Goal: Task Accomplishment & Management: Use online tool/utility

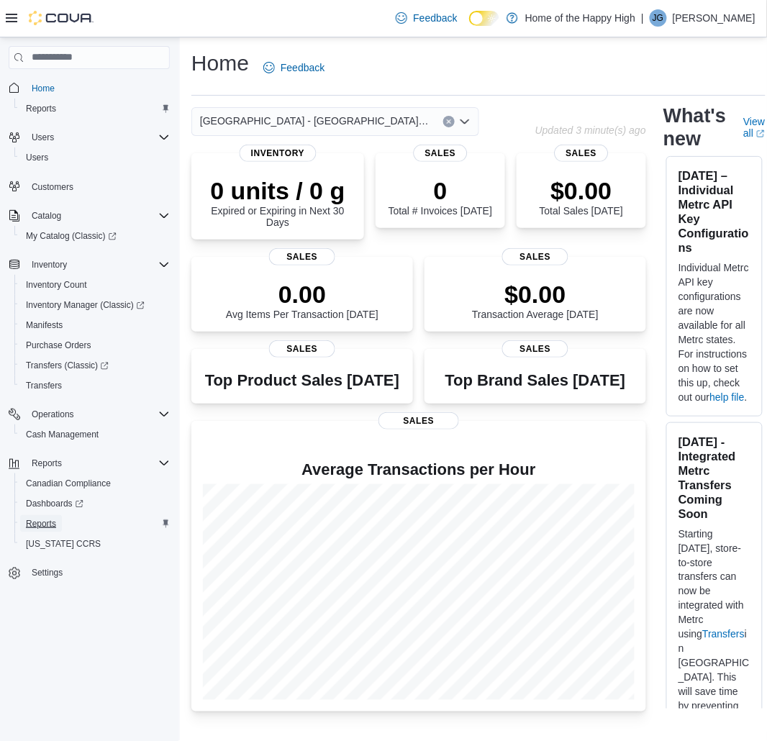
click at [48, 518] on span "Reports" at bounding box center [41, 524] width 30 height 12
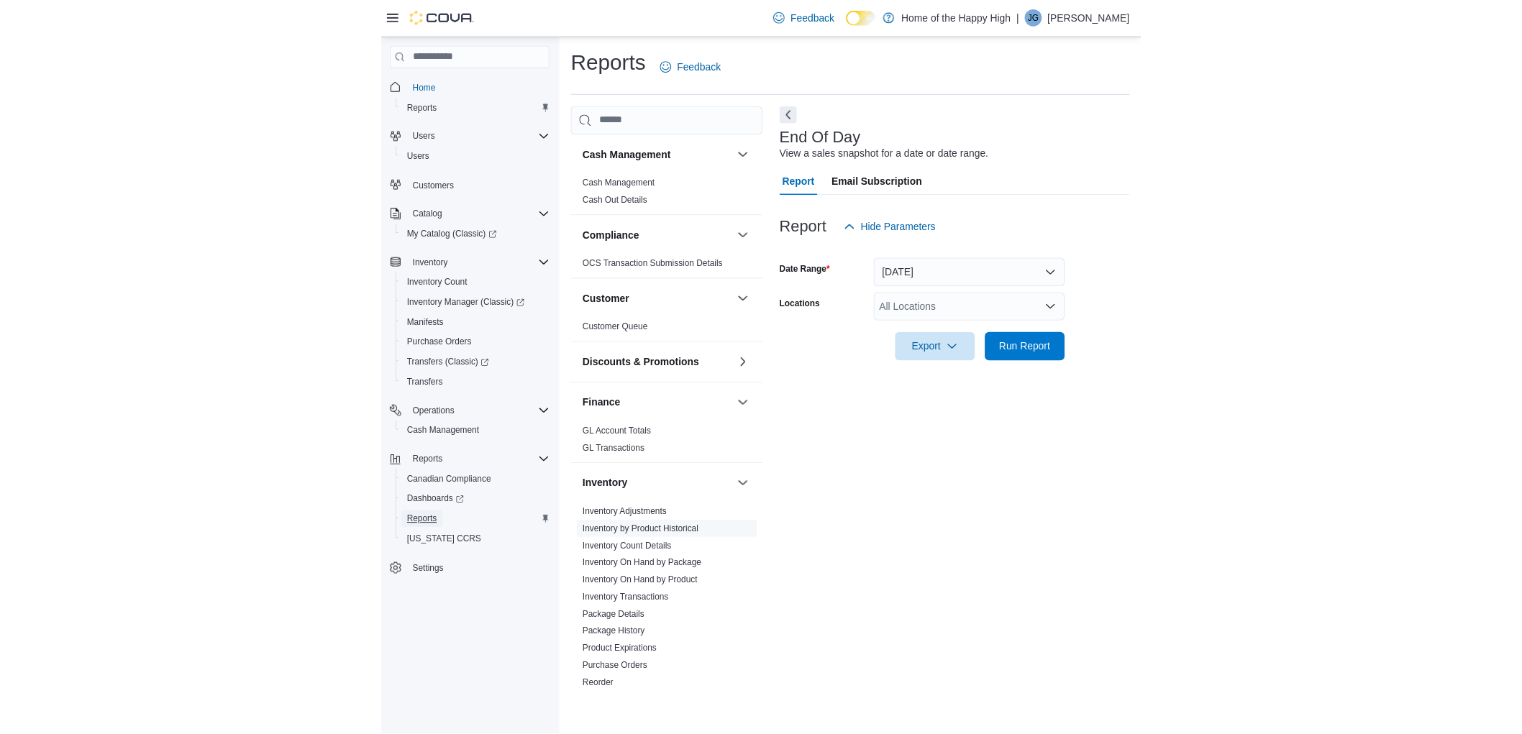
scroll to position [80, 0]
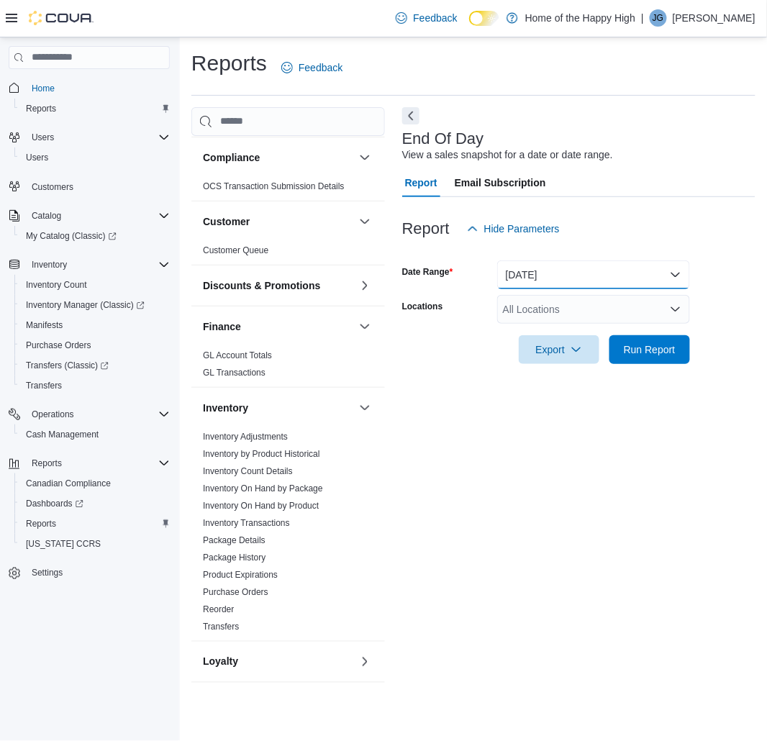
click at [582, 261] on button "[DATE]" at bounding box center [593, 274] width 193 height 29
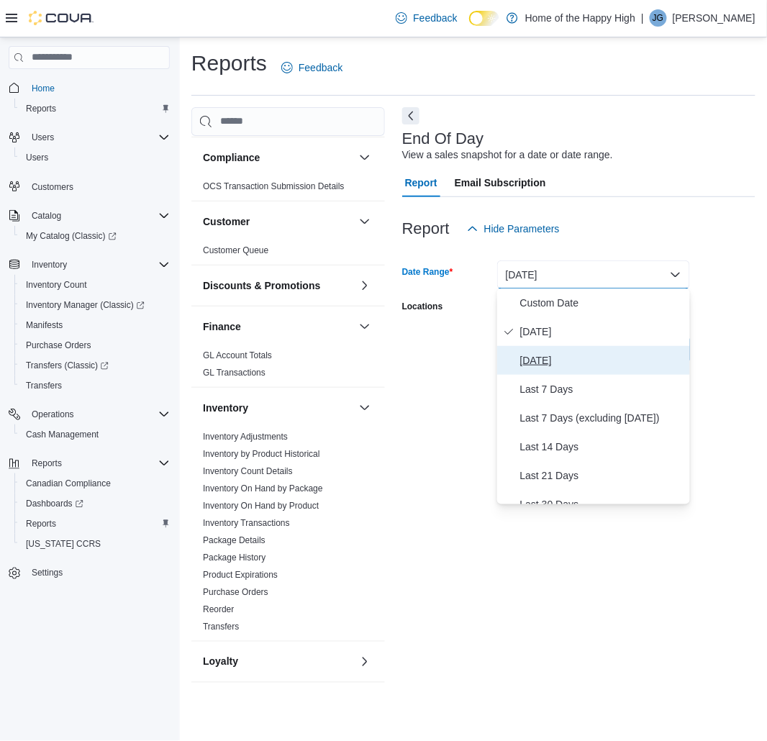
click at [562, 360] on span "[DATE]" at bounding box center [602, 360] width 164 height 17
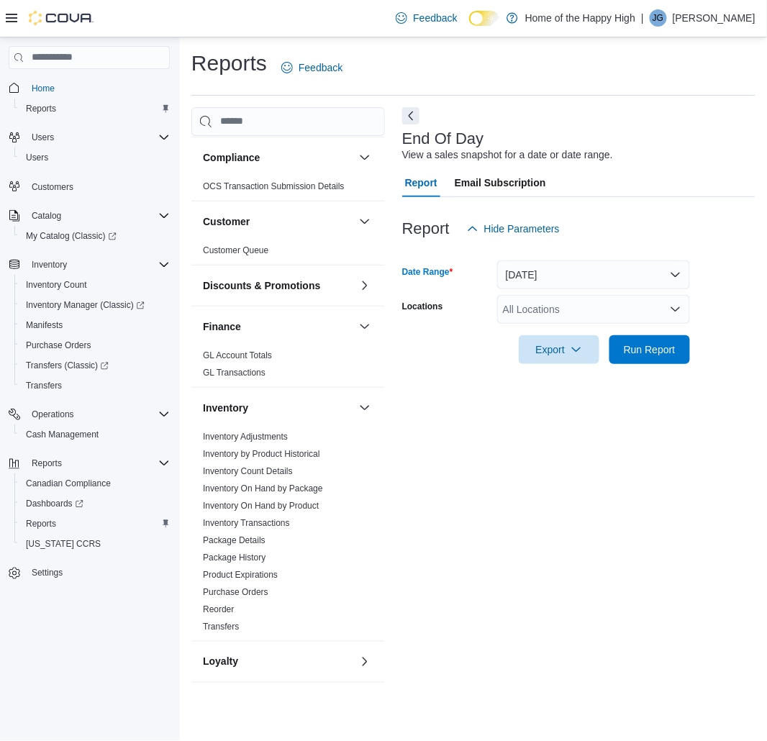
click at [558, 309] on div "All Locations" at bounding box center [593, 309] width 193 height 29
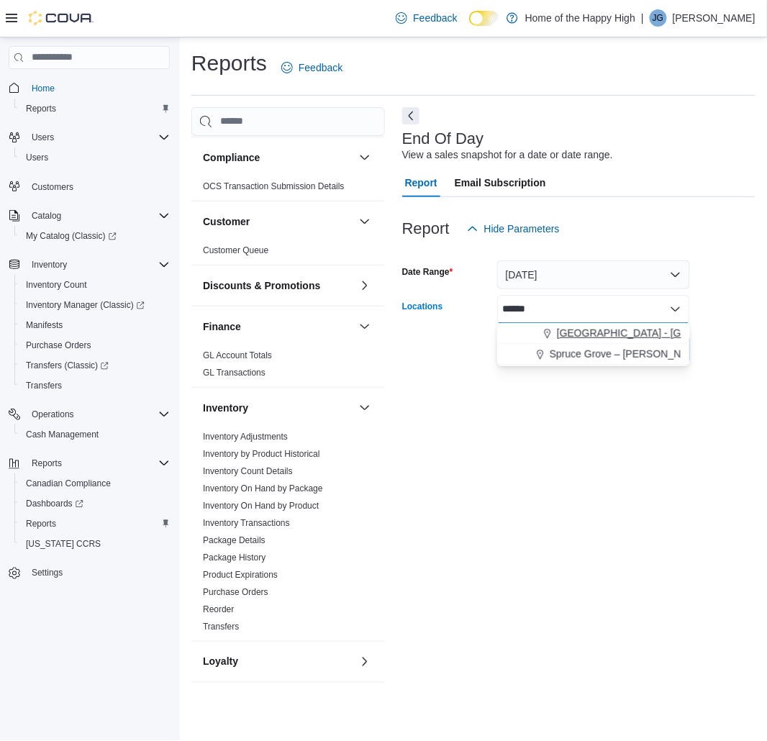
type input "******"
click at [554, 331] on span "Choose from the following options" at bounding box center [549, 333] width 15 height 14
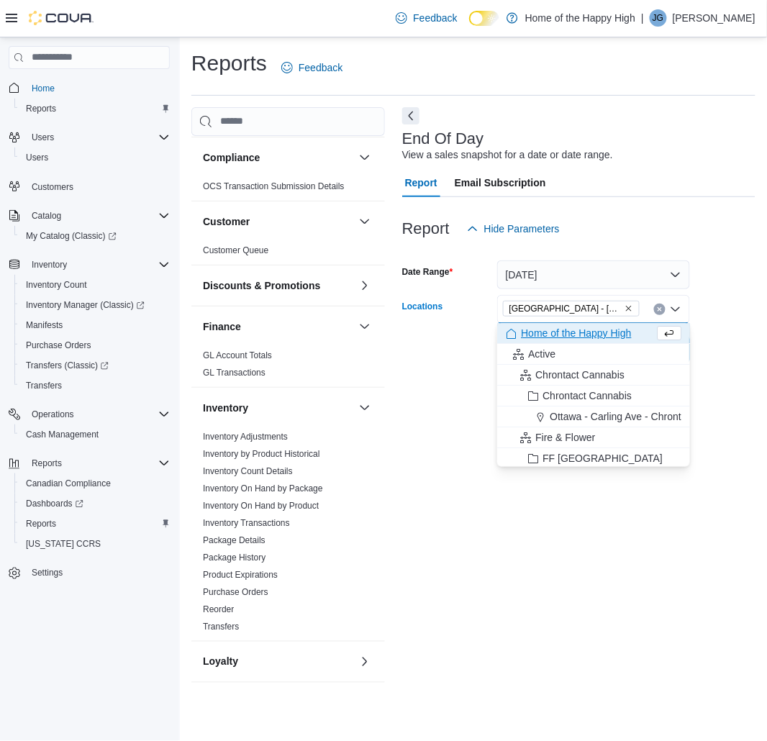
click at [703, 364] on div at bounding box center [578, 372] width 353 height 17
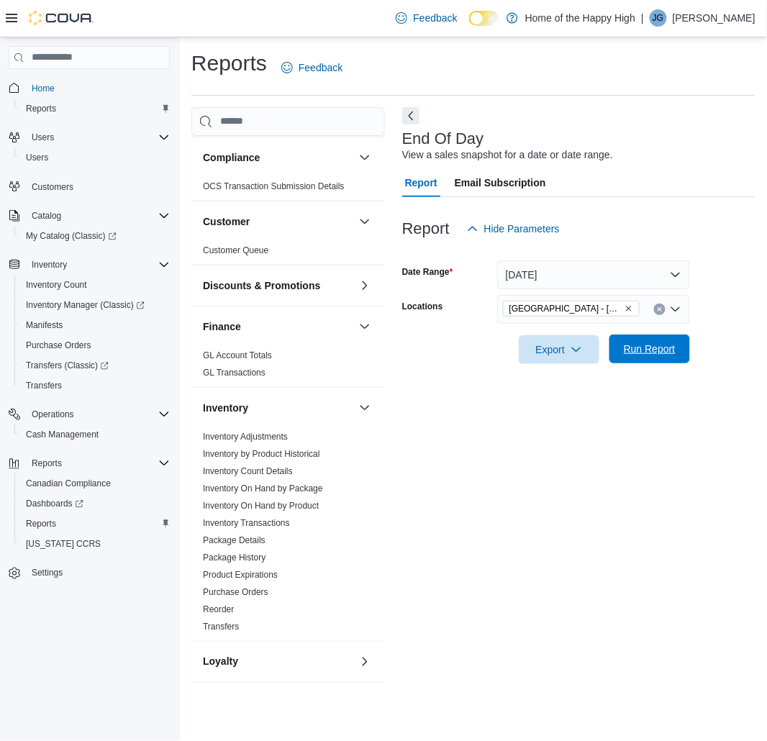
click at [659, 347] on span "Run Report" at bounding box center [649, 349] width 52 height 14
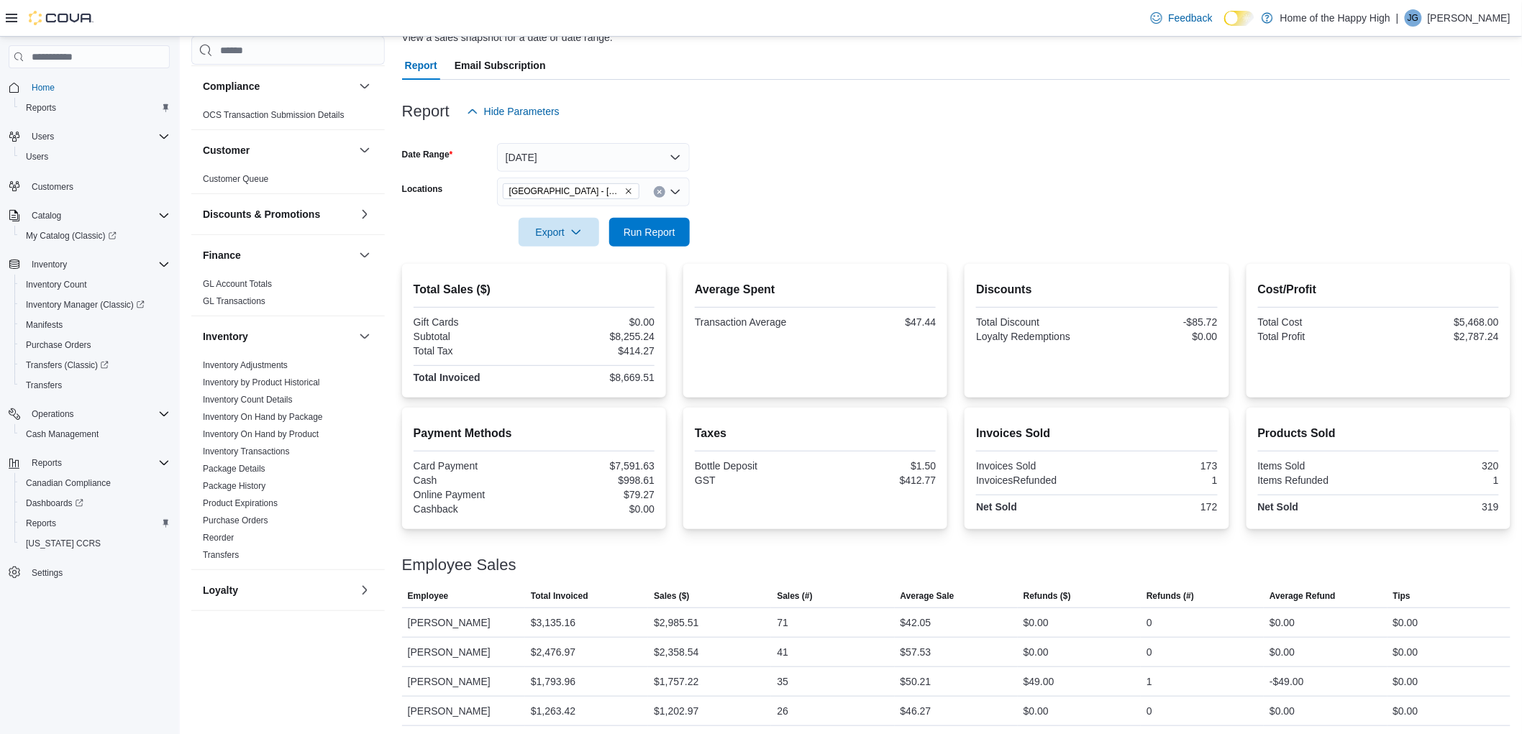
scroll to position [119, 0]
click at [285, 429] on link "Inventory On Hand by Product" at bounding box center [261, 434] width 116 height 10
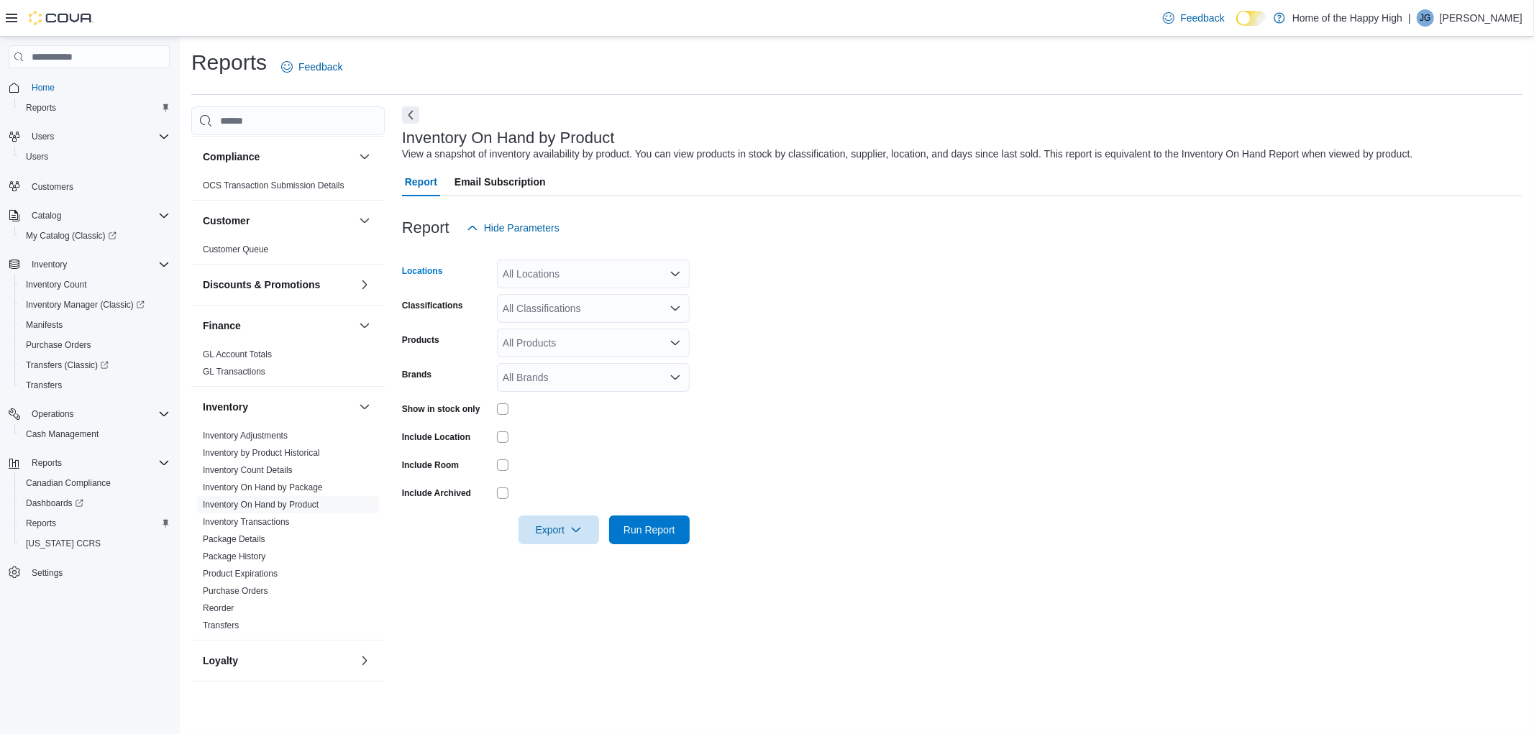
click at [538, 265] on div "All Locations" at bounding box center [593, 274] width 193 height 29
type input "******"
click at [591, 300] on span "[GEOGRAPHIC_DATA] - [GEOGRAPHIC_DATA] - Fire & Flower" at bounding box center [701, 298] width 288 height 14
drag, startPoint x: 818, startPoint y: 206, endPoint x: 644, endPoint y: 268, distance: 184.0
click at [817, 206] on div at bounding box center [962, 204] width 1120 height 17
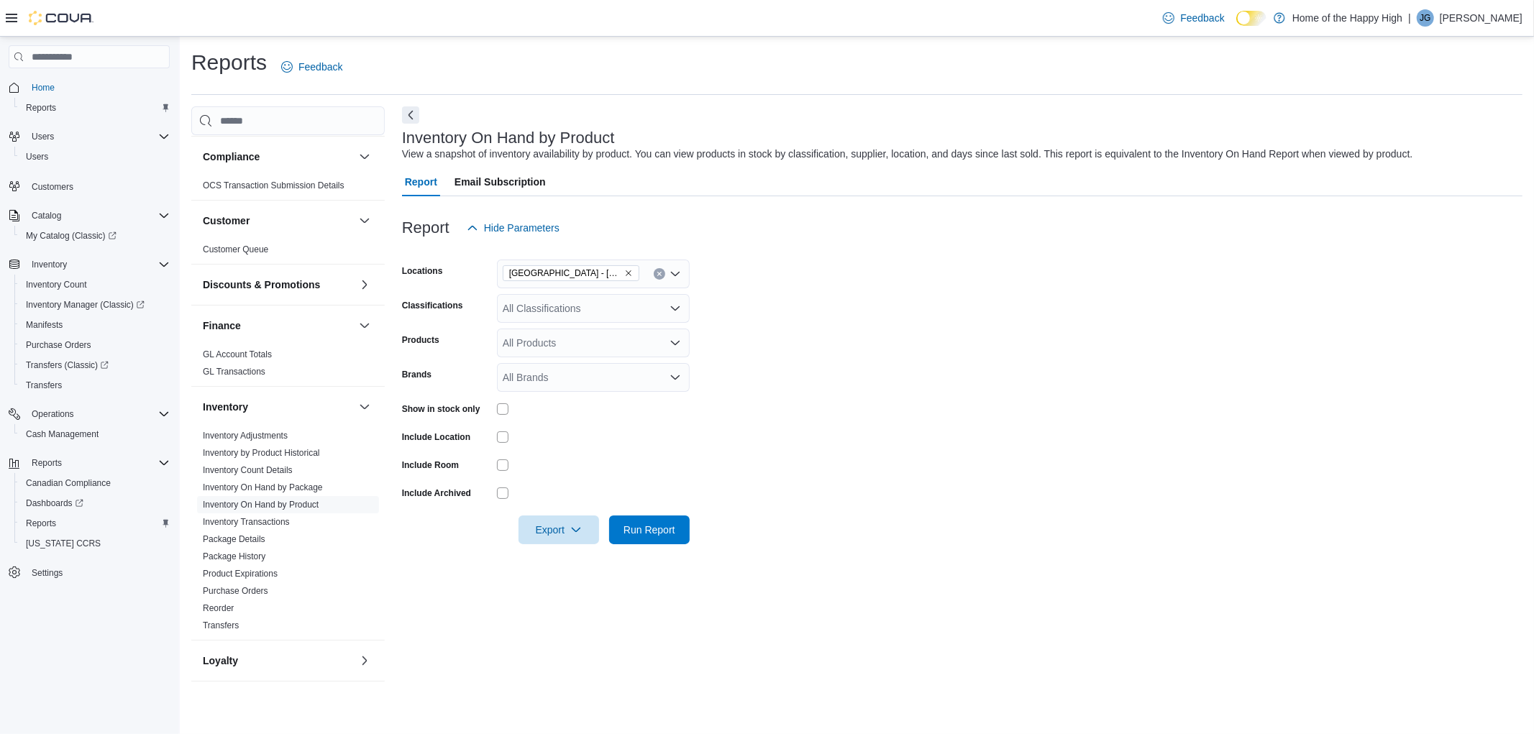
click at [599, 302] on div "All Classifications" at bounding box center [593, 308] width 193 height 29
click at [580, 348] on div "Cannabis" at bounding box center [593, 354] width 175 height 14
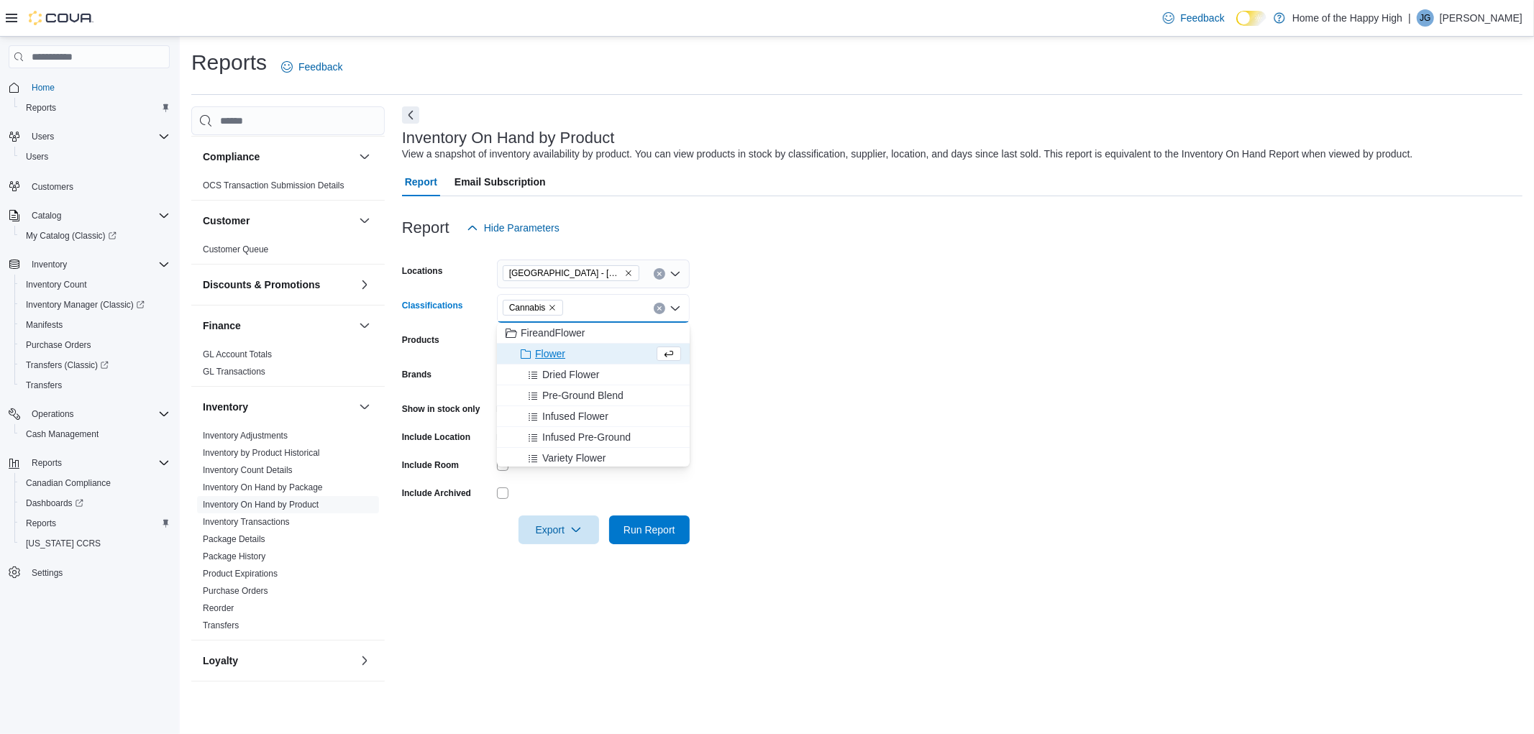
click at [774, 377] on form "Locations [GEOGRAPHIC_DATA] - [GEOGRAPHIC_DATA] - Fire & Flower Classifications…" at bounding box center [962, 393] width 1120 height 302
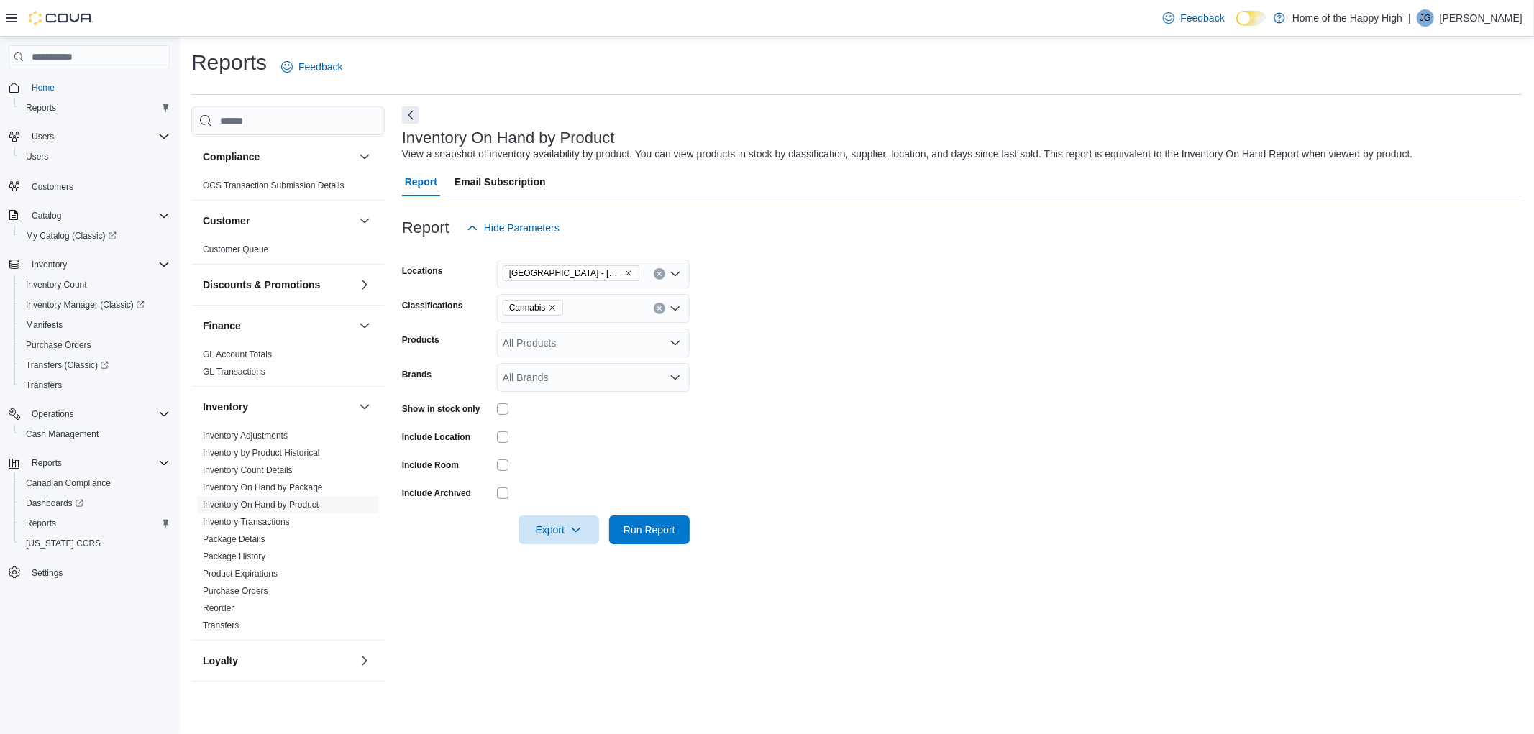
click at [659, 513] on div at bounding box center [962, 510] width 1120 height 12
click at [662, 534] on span "Run Report" at bounding box center [649, 529] width 52 height 14
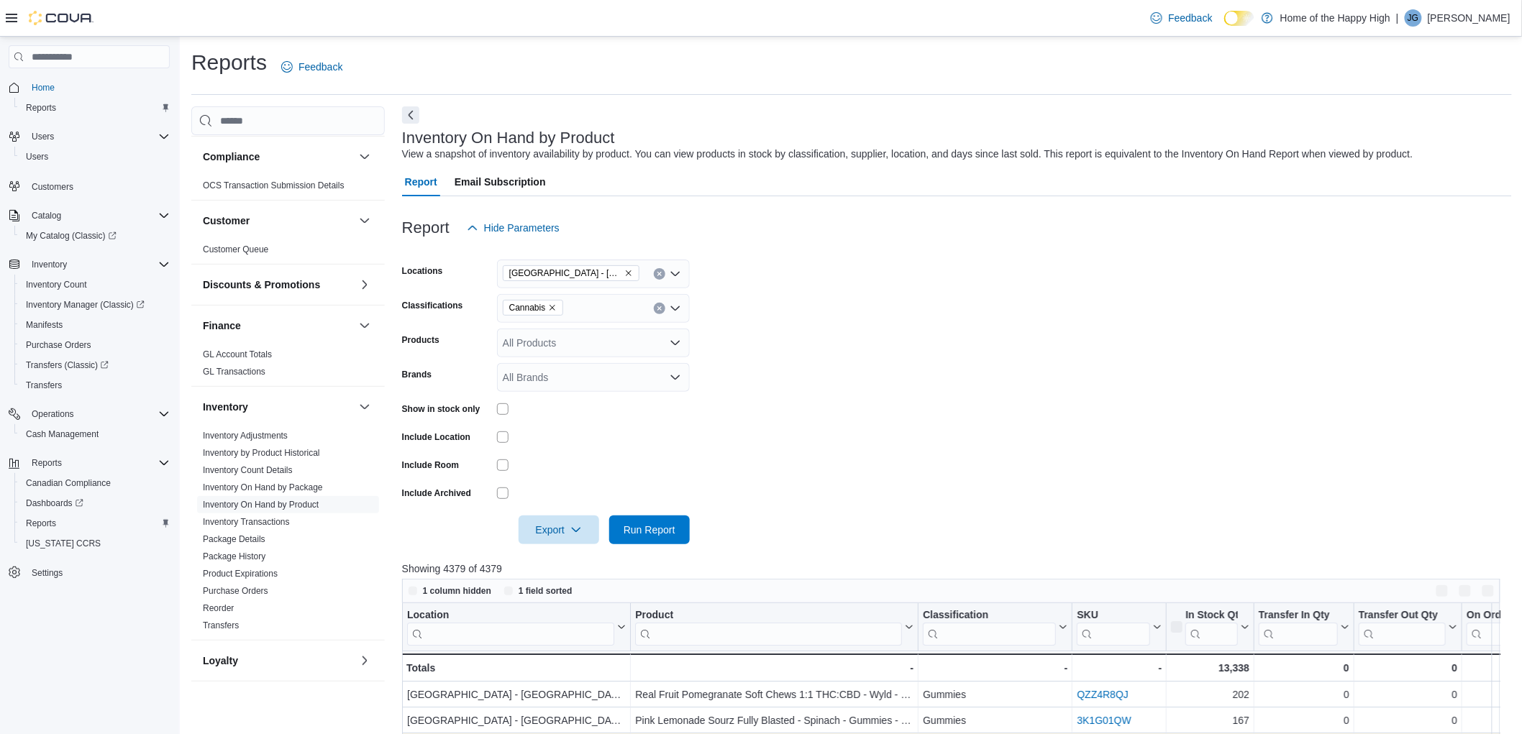
scroll to position [399, 0]
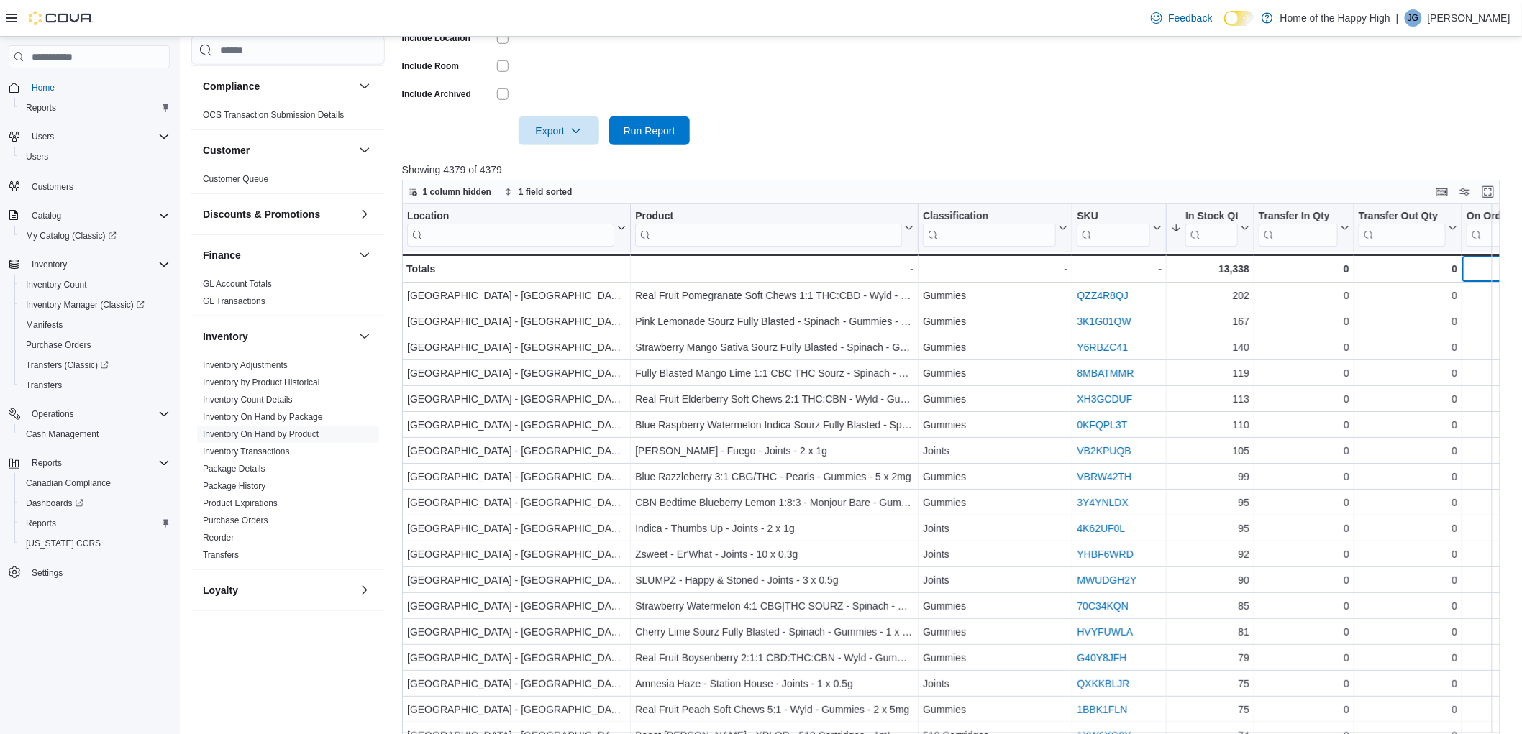
click at [1473, 255] on div "0 - On Order Qty, column 8, row 51" at bounding box center [1508, 269] width 93 height 28
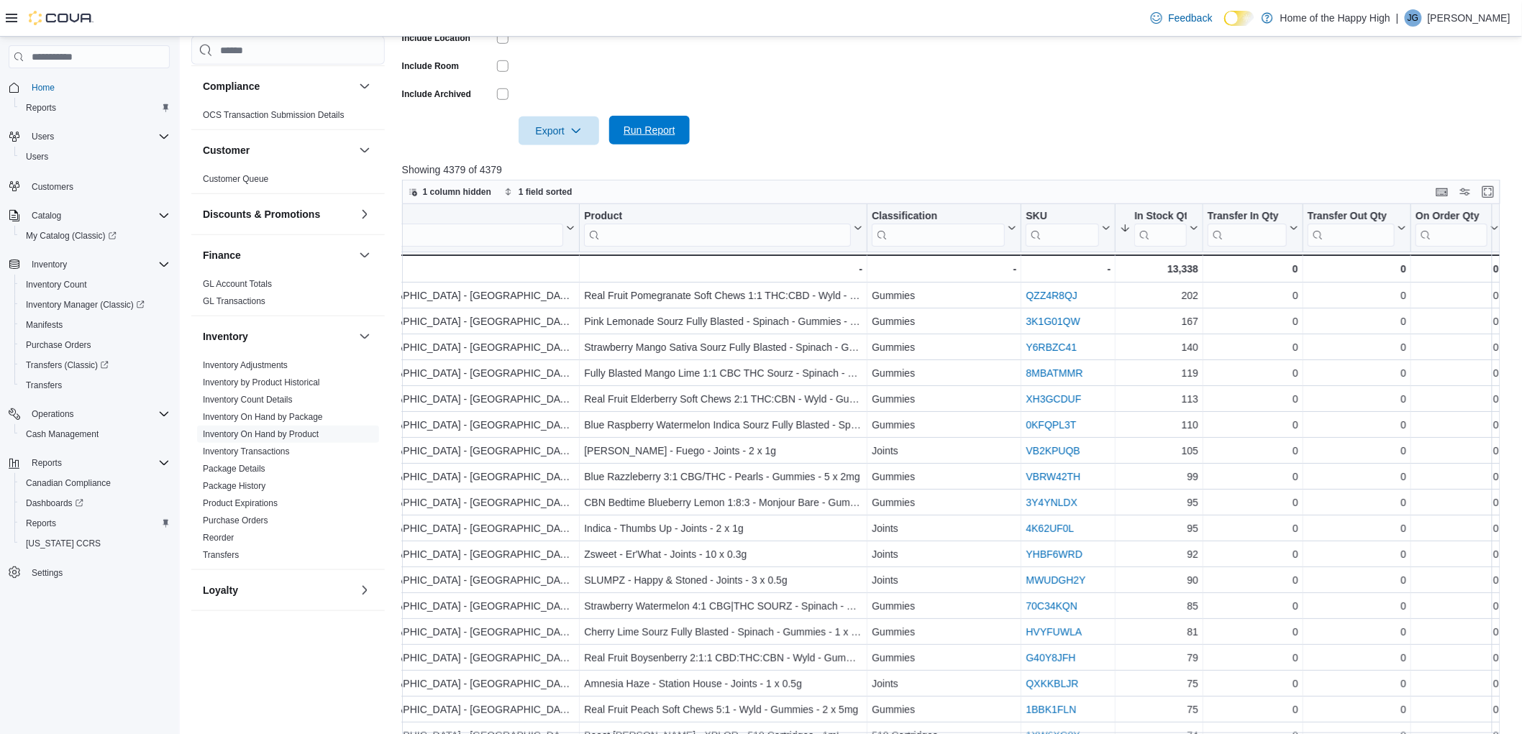
click at [652, 116] on span "Run Report" at bounding box center [649, 130] width 63 height 29
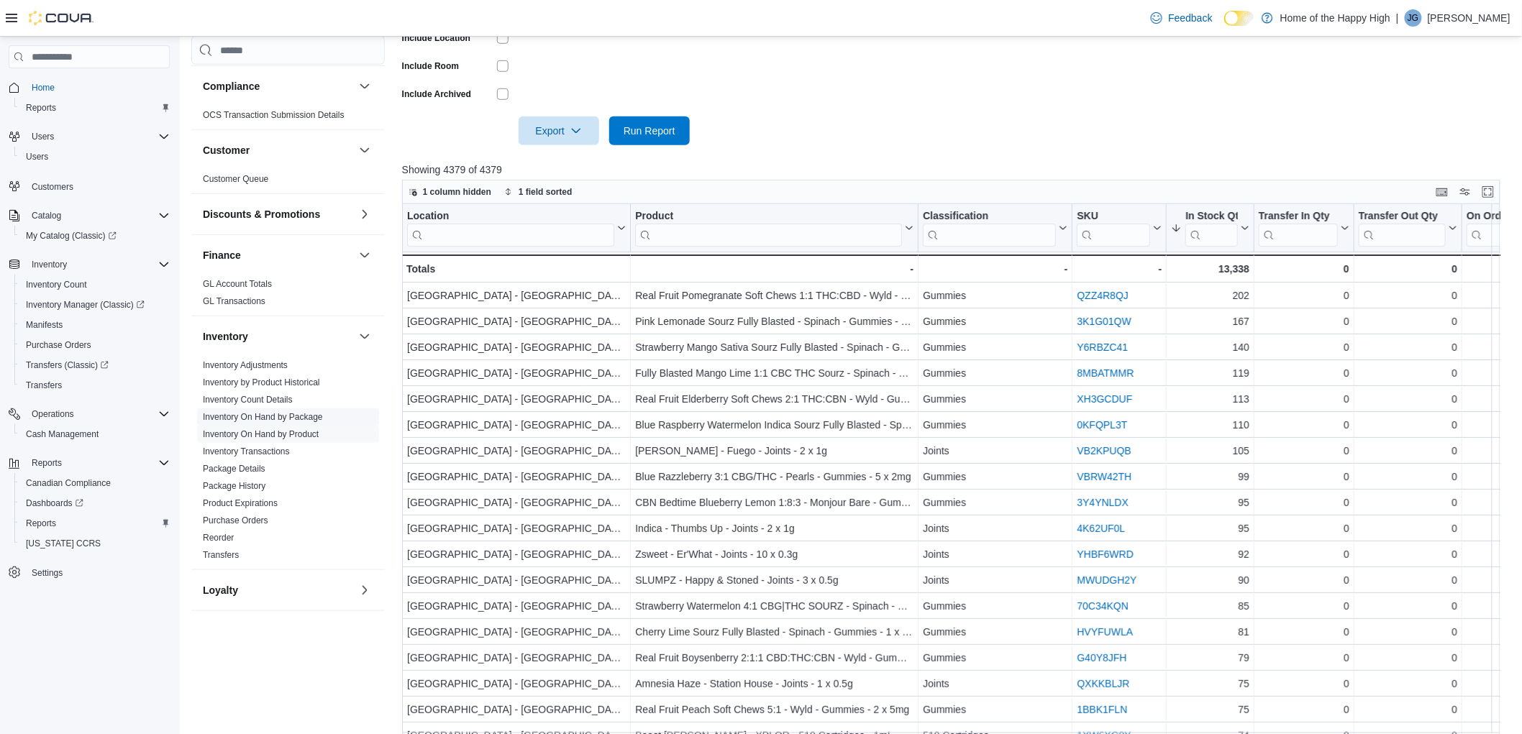
click at [303, 414] on link "Inventory On Hand by Package" at bounding box center [263, 417] width 120 height 10
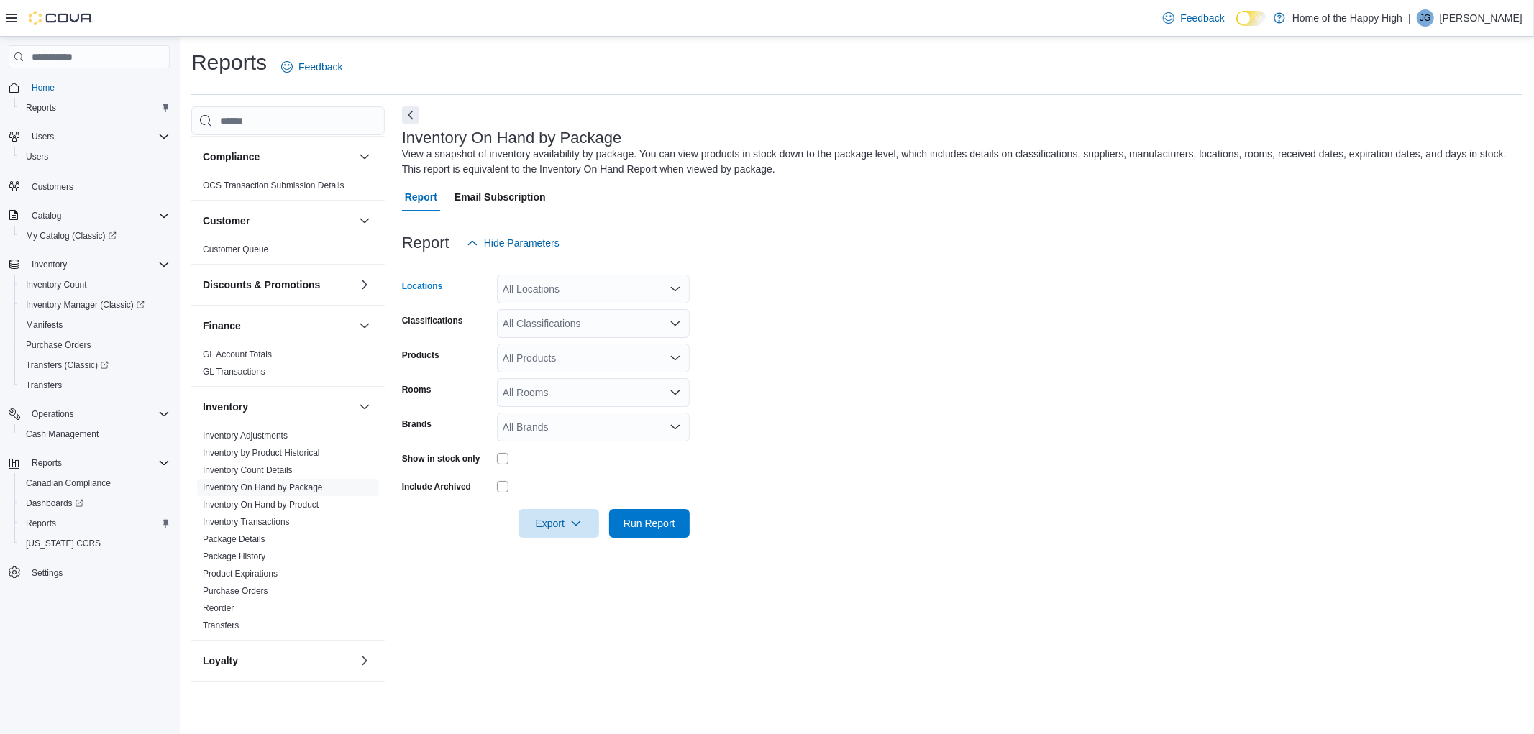
click at [590, 278] on div "All Locations" at bounding box center [593, 289] width 193 height 29
type input "******"
click at [593, 304] on button "[GEOGRAPHIC_DATA] - [GEOGRAPHIC_DATA] - Fire & Flower" at bounding box center [593, 313] width 193 height 21
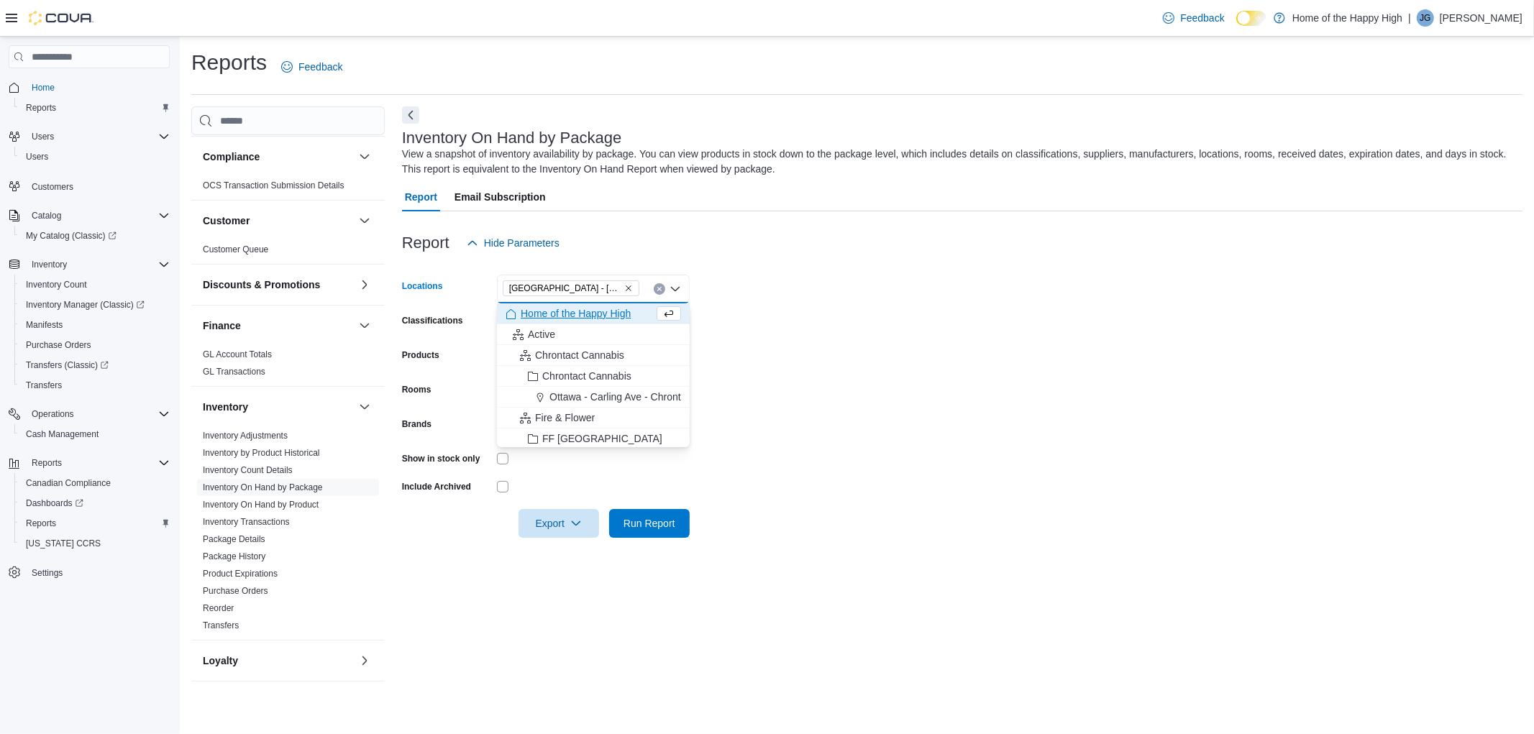
click at [814, 221] on div at bounding box center [962, 219] width 1120 height 17
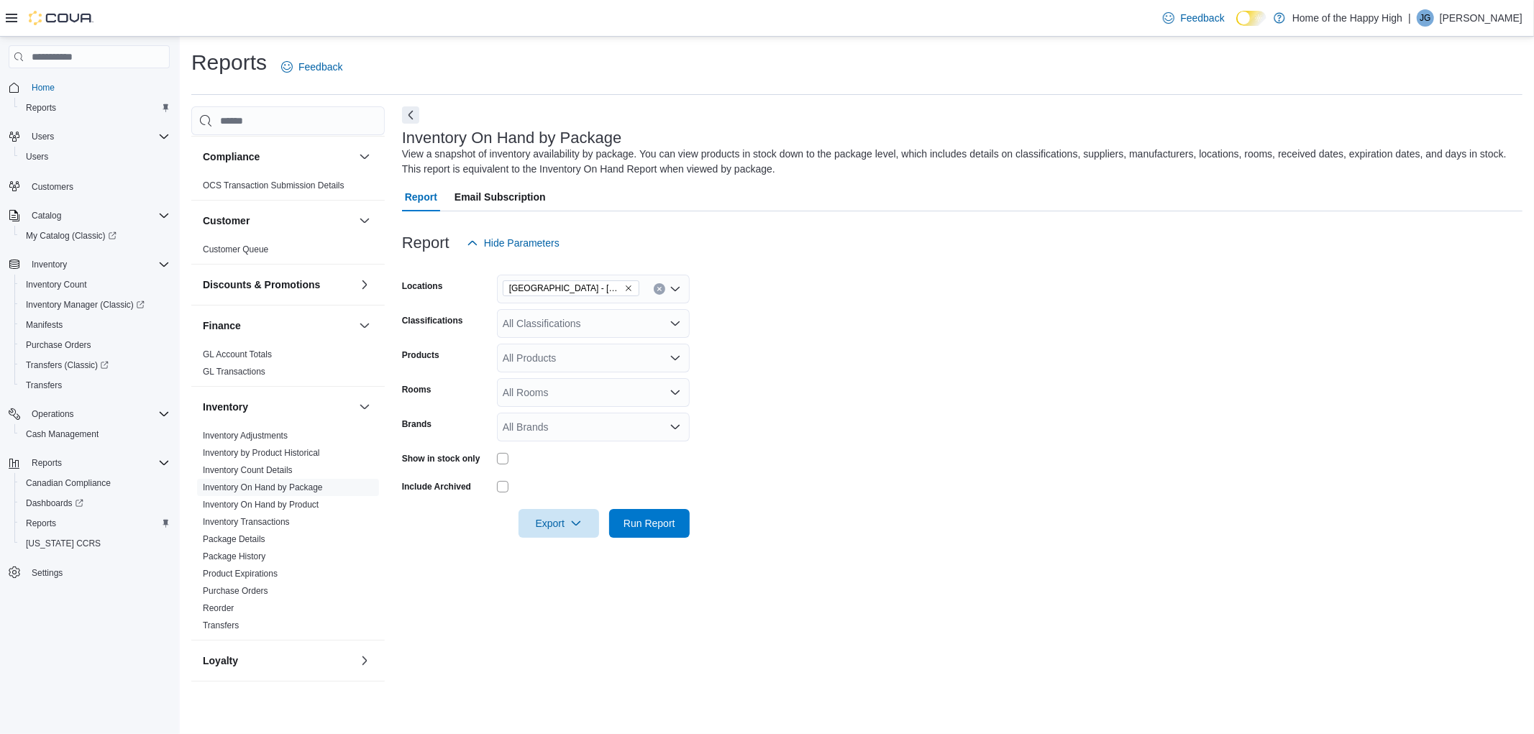
click at [532, 321] on div "All Classifications" at bounding box center [593, 323] width 193 height 29
click at [549, 375] on span "Cannabis" at bounding box center [549, 369] width 42 height 14
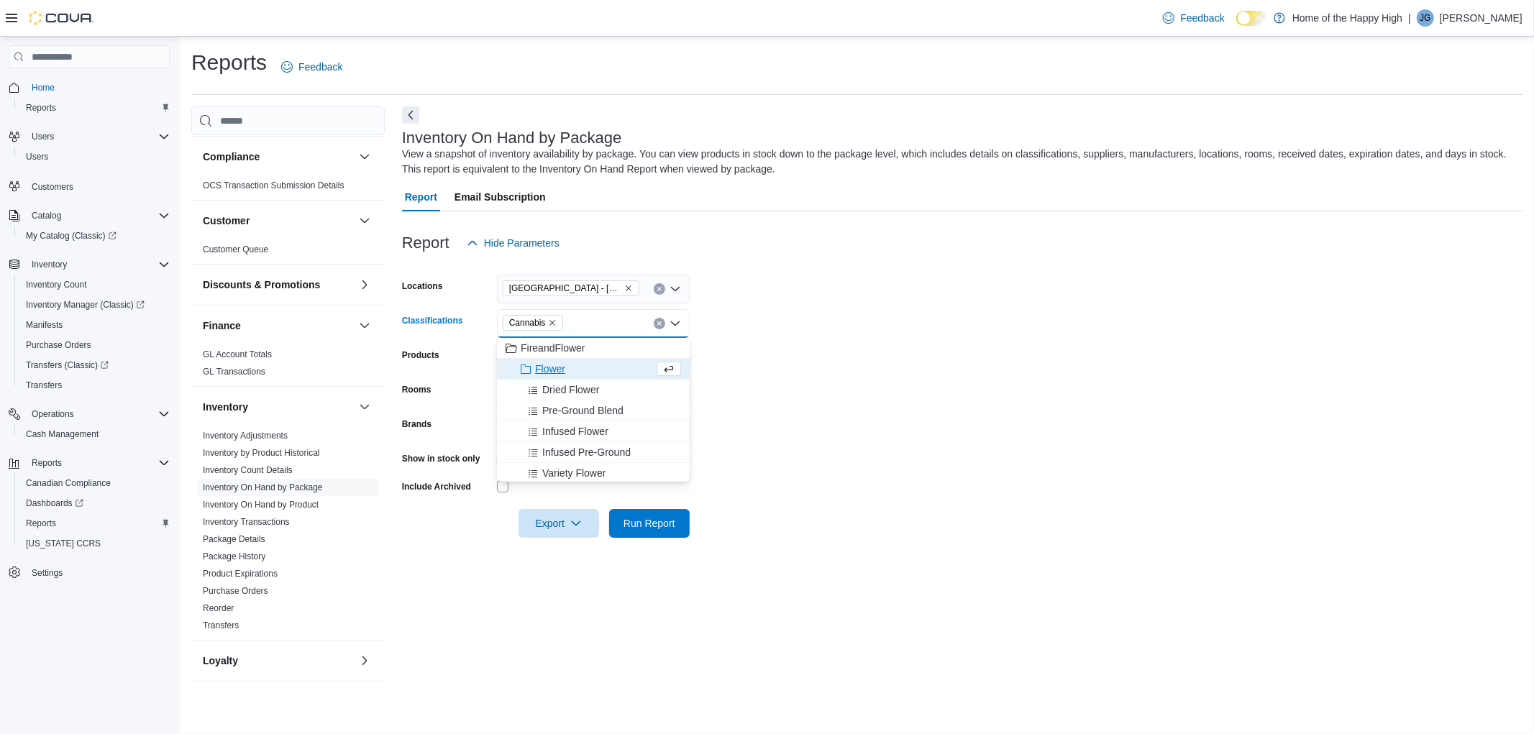
click at [736, 385] on form "Locations [GEOGRAPHIC_DATA] - [GEOGRAPHIC_DATA] - Fire & Flower Classifications…" at bounding box center [962, 397] width 1120 height 280
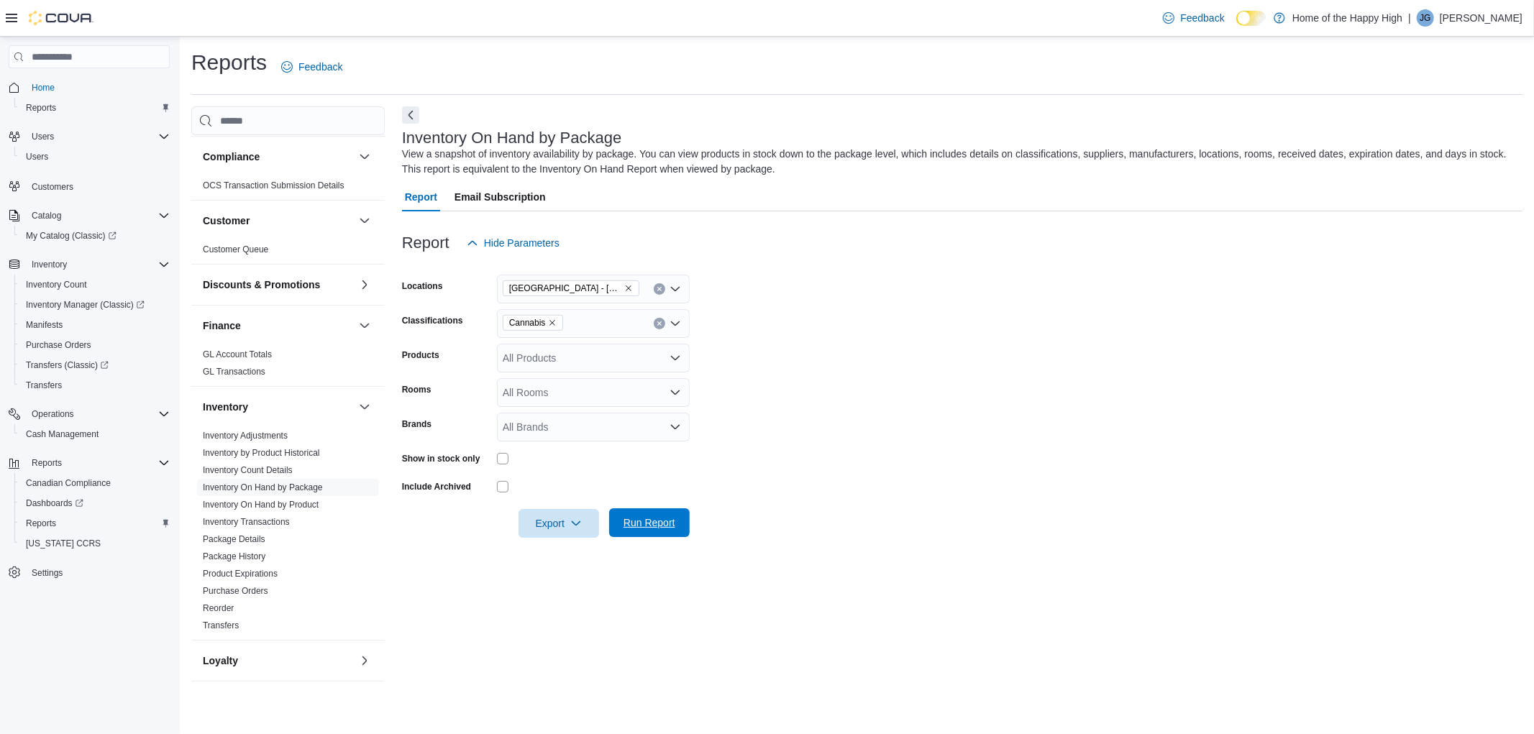
click at [656, 518] on span "Run Report" at bounding box center [649, 523] width 52 height 14
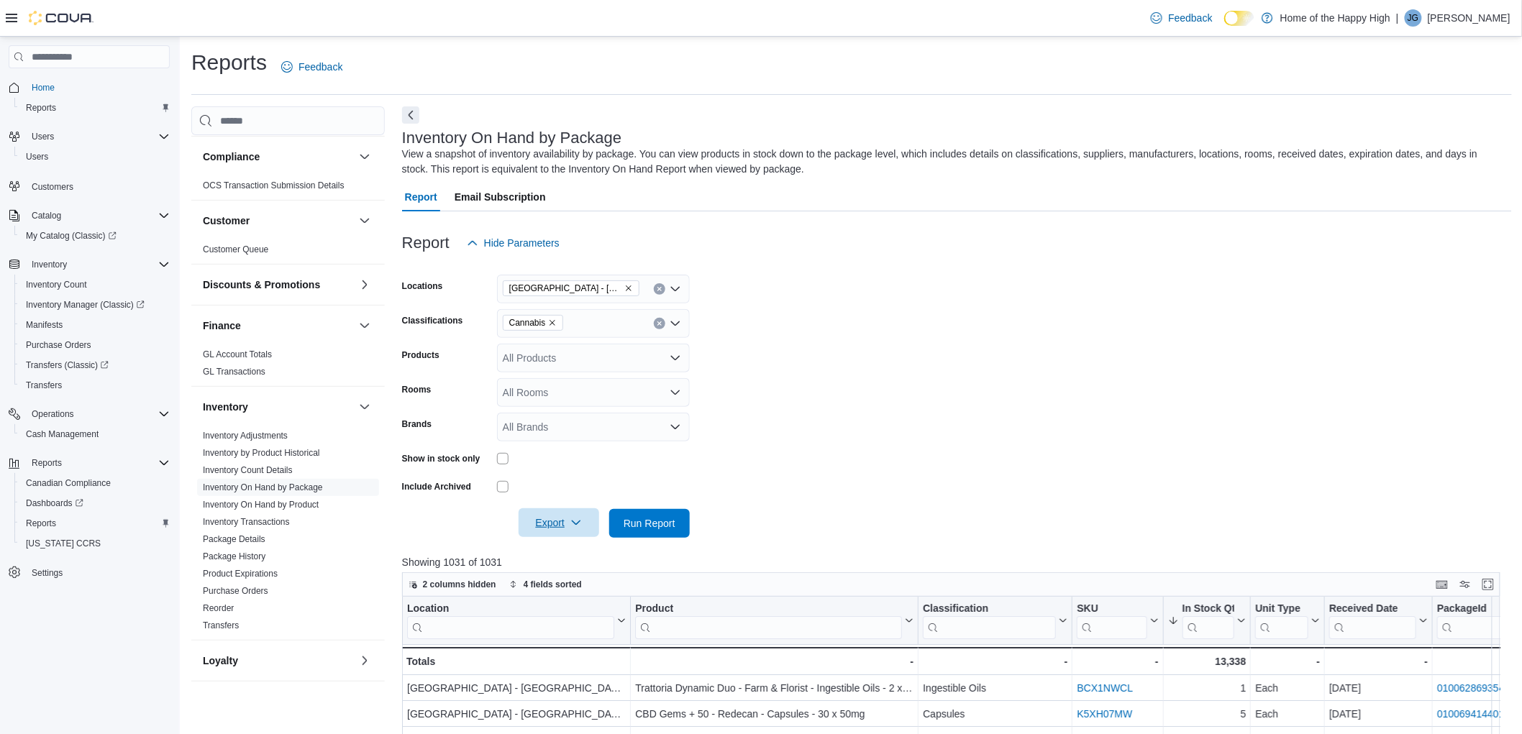
click at [542, 530] on span "Export" at bounding box center [558, 522] width 63 height 29
click at [547, 543] on button "Export to Excel" at bounding box center [561, 552] width 82 height 29
click at [289, 501] on link "Inventory On Hand by Product" at bounding box center [261, 505] width 116 height 10
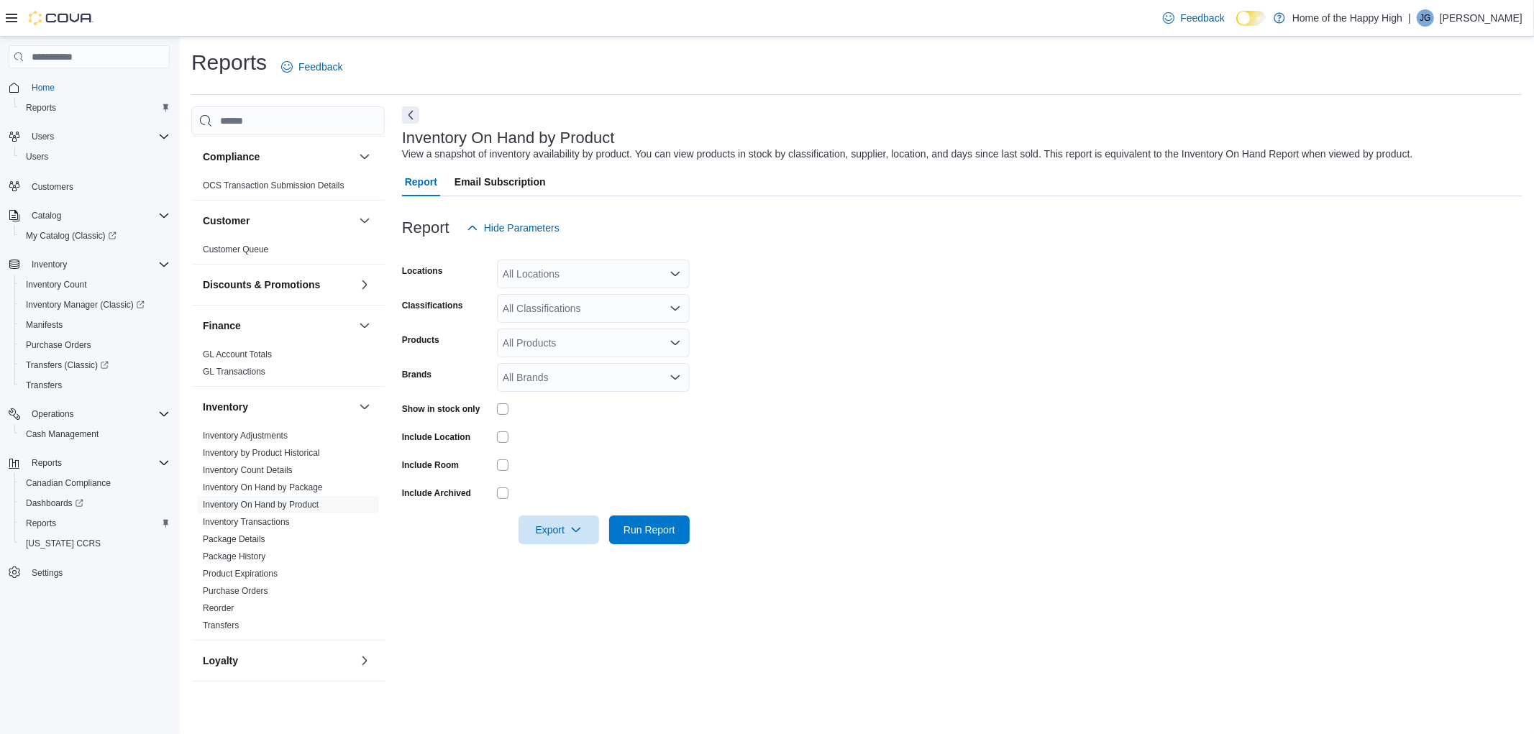
click at [568, 275] on div "All Locations" at bounding box center [593, 274] width 193 height 29
type input "***"
click at [570, 306] on button "[GEOGRAPHIC_DATA] - [GEOGRAPHIC_DATA] - Fire & Flower" at bounding box center [593, 298] width 193 height 21
drag, startPoint x: 1087, startPoint y: 231, endPoint x: 489, endPoint y: 350, distance: 610.1
click at [1086, 242] on div "Report Hide Parameters Locations [GEOGRAPHIC_DATA] - [GEOGRAPHIC_DATA] - Fire &…" at bounding box center [962, 378] width 1120 height 365
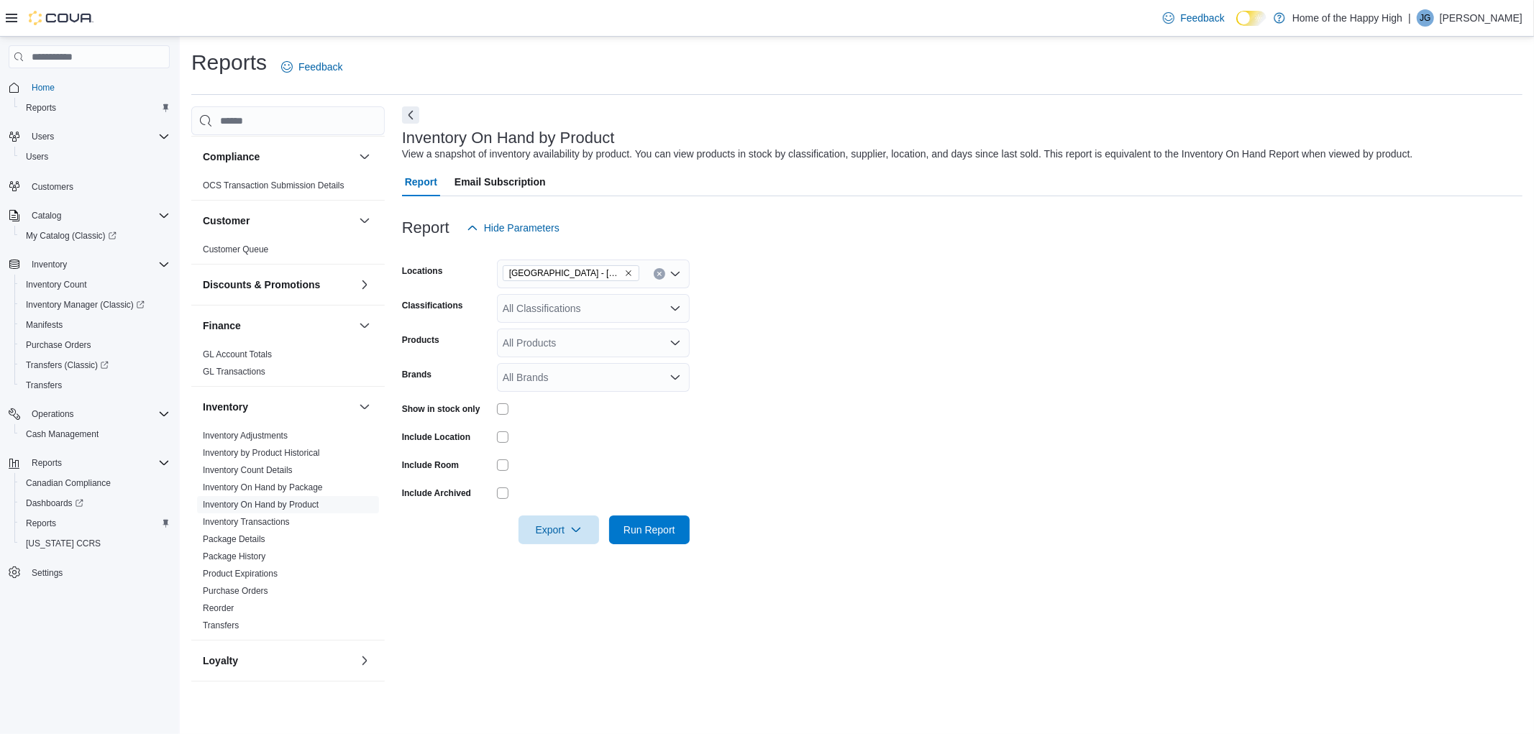
click at [513, 312] on div "All Classifications" at bounding box center [593, 308] width 193 height 29
click at [526, 355] on span "Choose from the following options" at bounding box center [520, 354] width 15 height 14
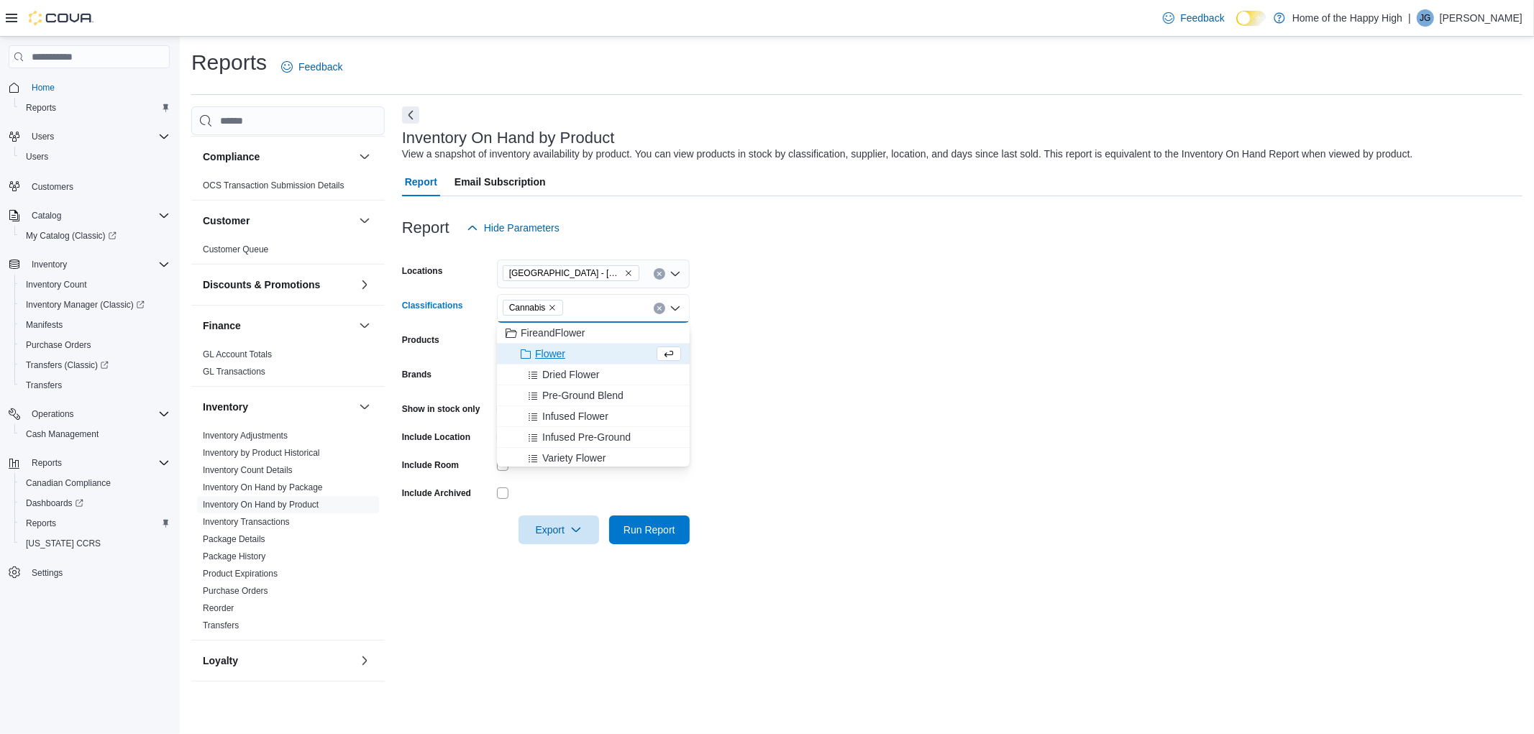
click at [1026, 311] on form "Locations [GEOGRAPHIC_DATA] - [GEOGRAPHIC_DATA] - Fire & Flower Classifications…" at bounding box center [962, 393] width 1120 height 302
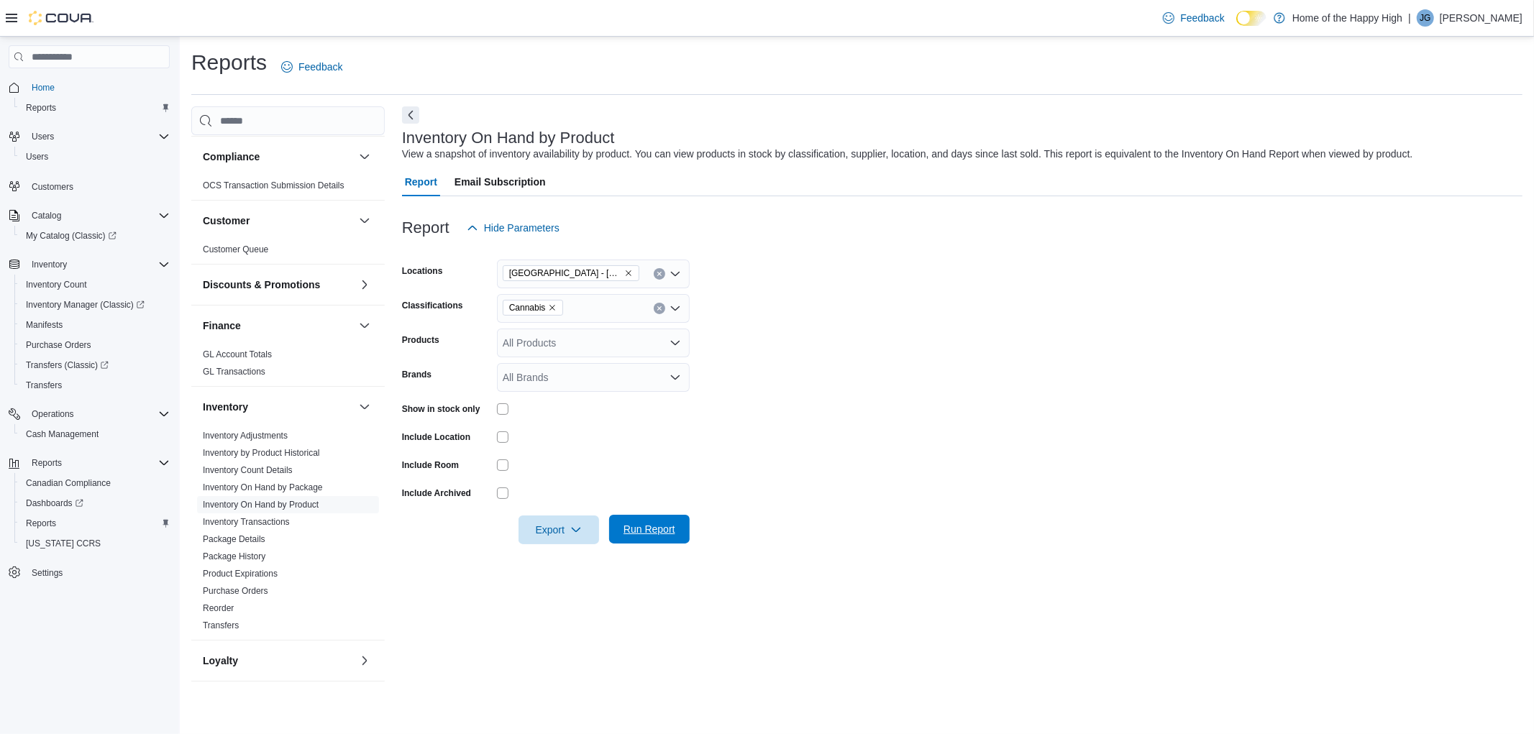
click at [636, 515] on form "Locations [GEOGRAPHIC_DATA] - [GEOGRAPHIC_DATA] - Fire & Flower Classifications…" at bounding box center [962, 393] width 1120 height 302
click at [636, 515] on span "Run Report" at bounding box center [649, 529] width 63 height 29
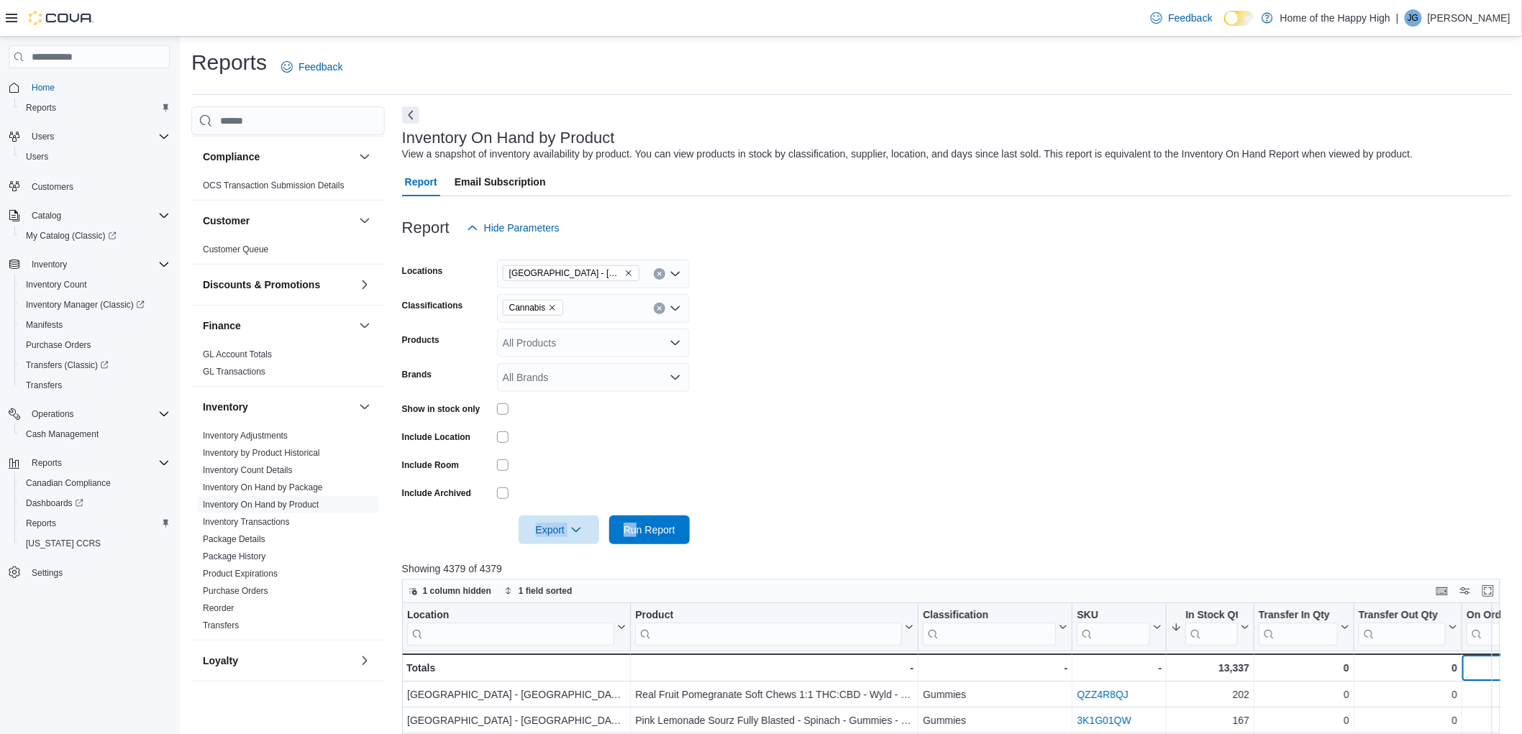
click at [1486, 672] on div "0" at bounding box center [1507, 667] width 83 height 17
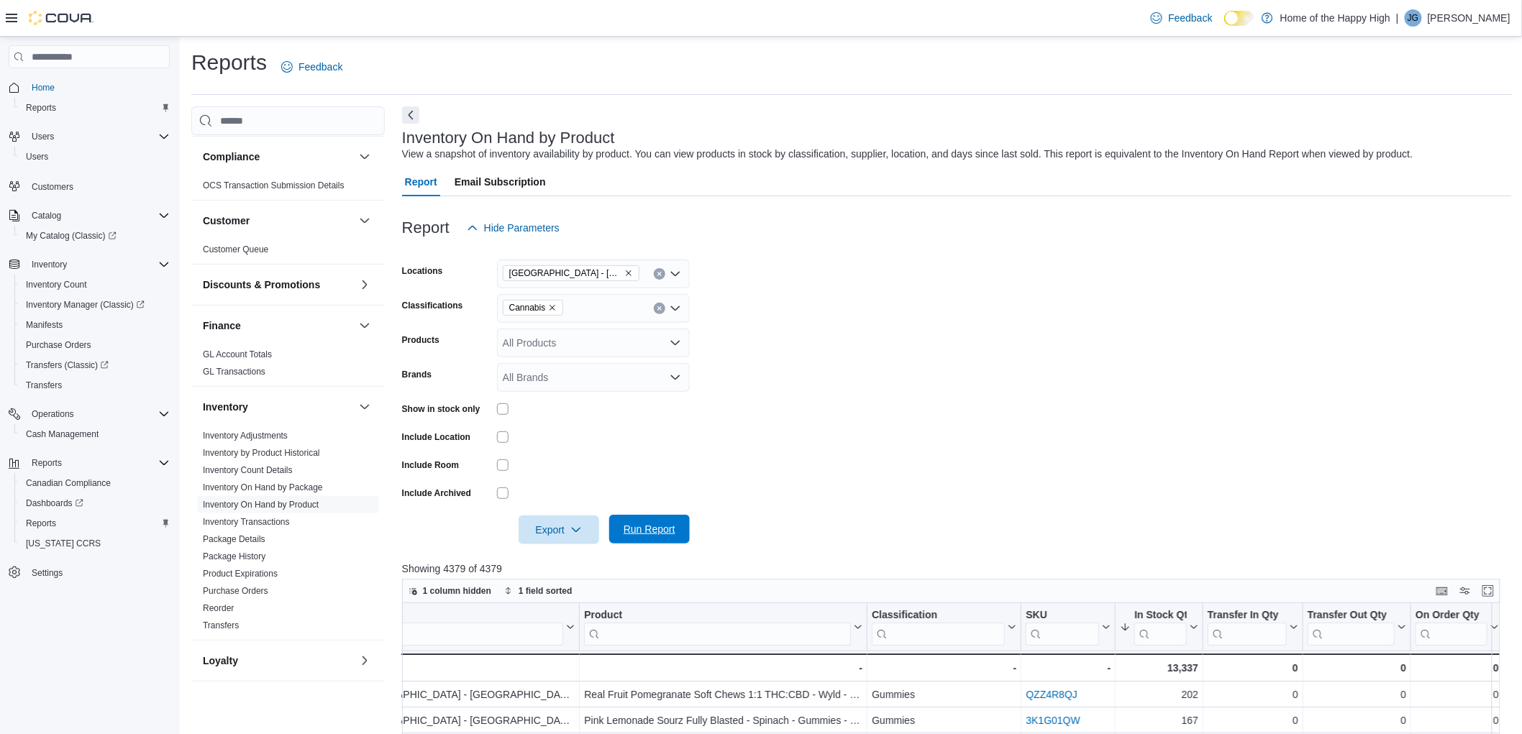
click at [659, 523] on span "Run Report" at bounding box center [649, 529] width 52 height 14
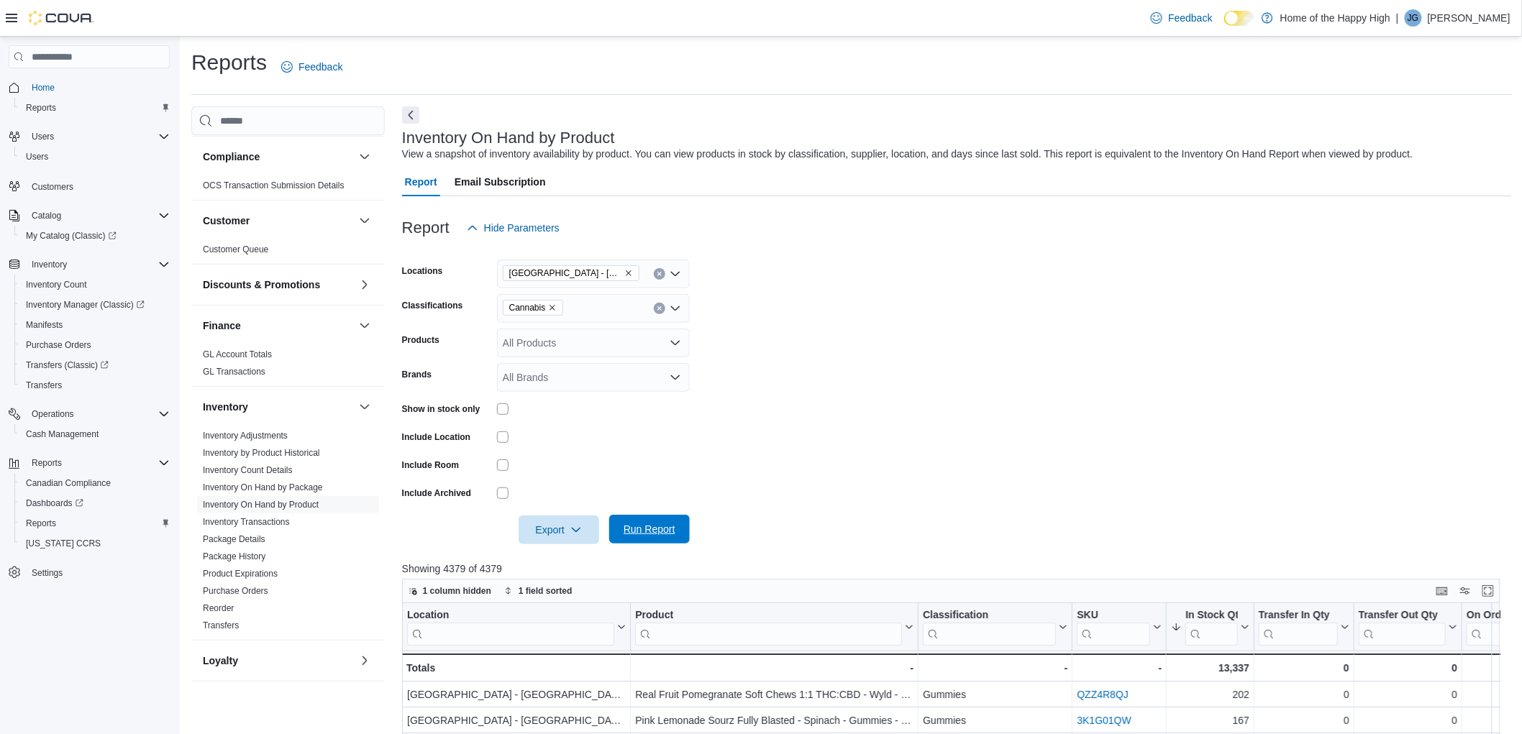
click at [659, 523] on span "Run Report" at bounding box center [649, 529] width 52 height 14
click at [1485, 662] on div "0" at bounding box center [1507, 667] width 83 height 17
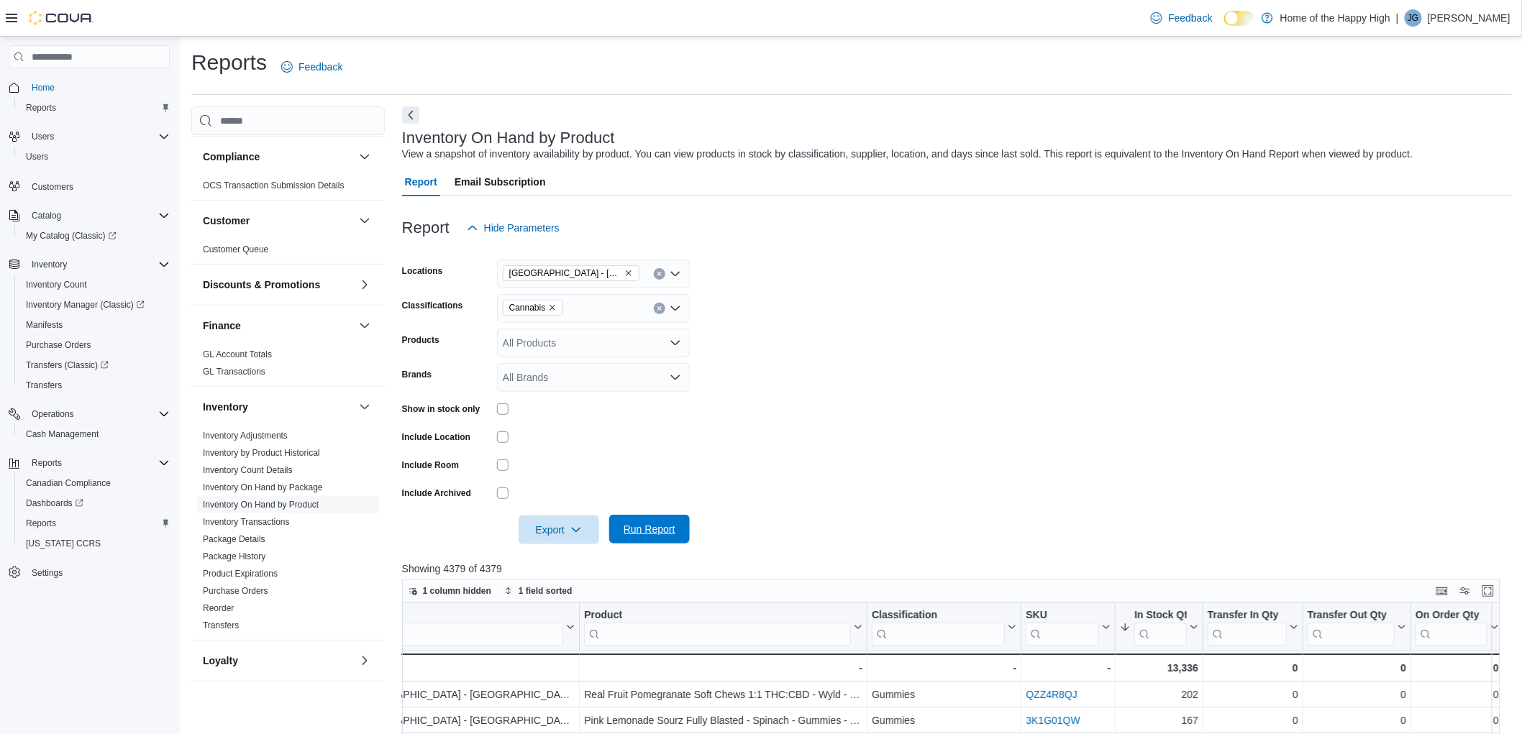
click at [657, 538] on span "Run Report" at bounding box center [649, 529] width 63 height 29
click at [647, 532] on span "Run Report" at bounding box center [649, 530] width 52 height 14
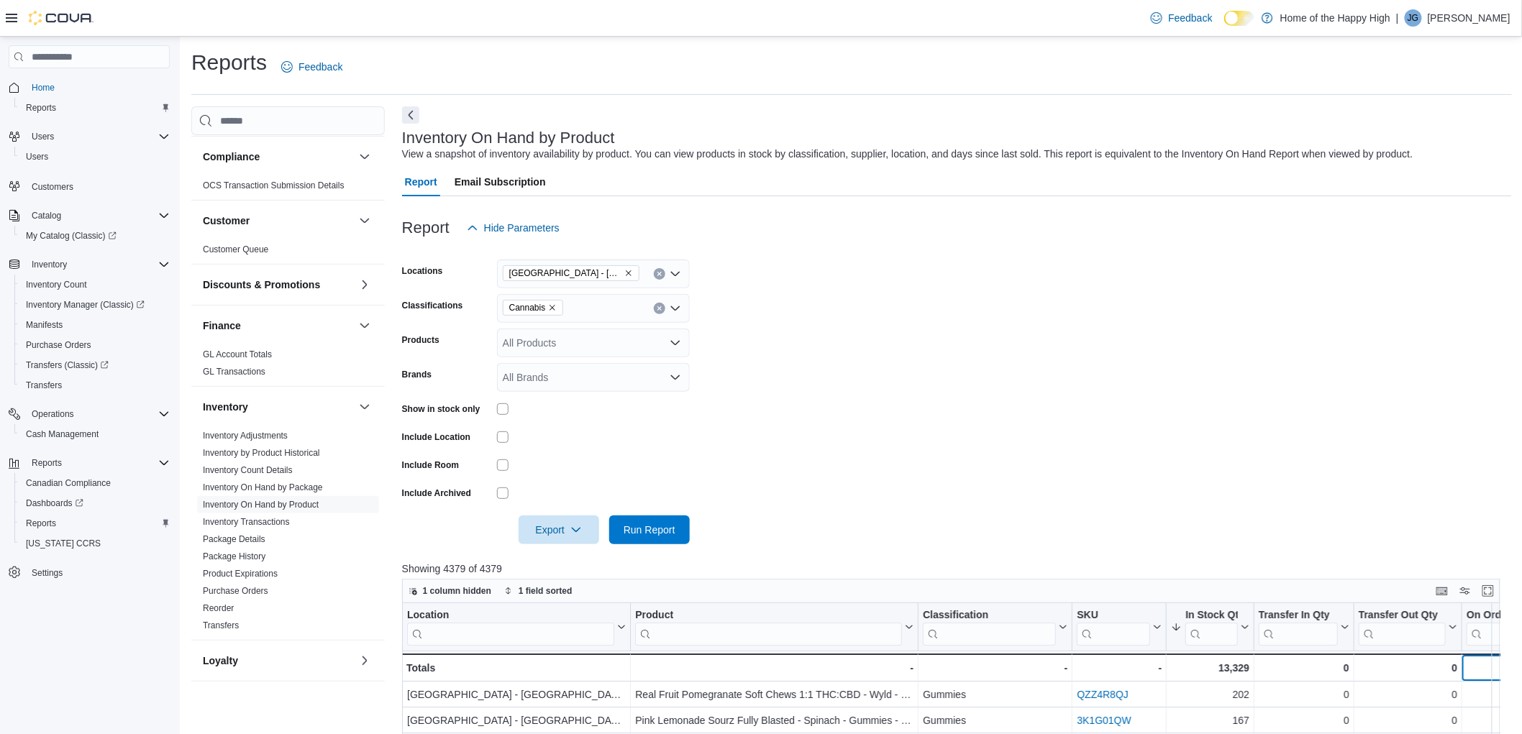
click at [1467, 669] on div "0" at bounding box center [1507, 667] width 83 height 17
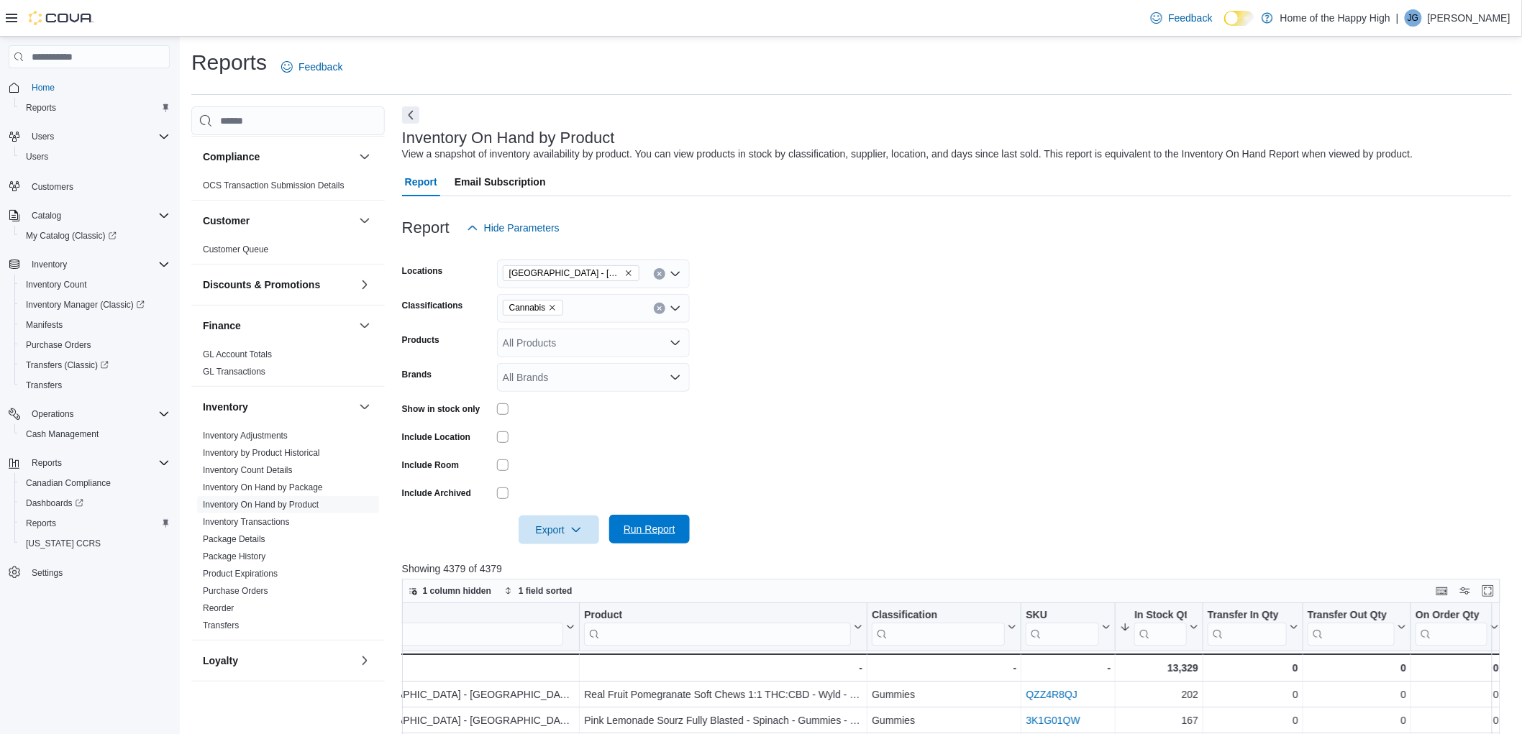
click at [645, 516] on span "Run Report" at bounding box center [649, 529] width 63 height 29
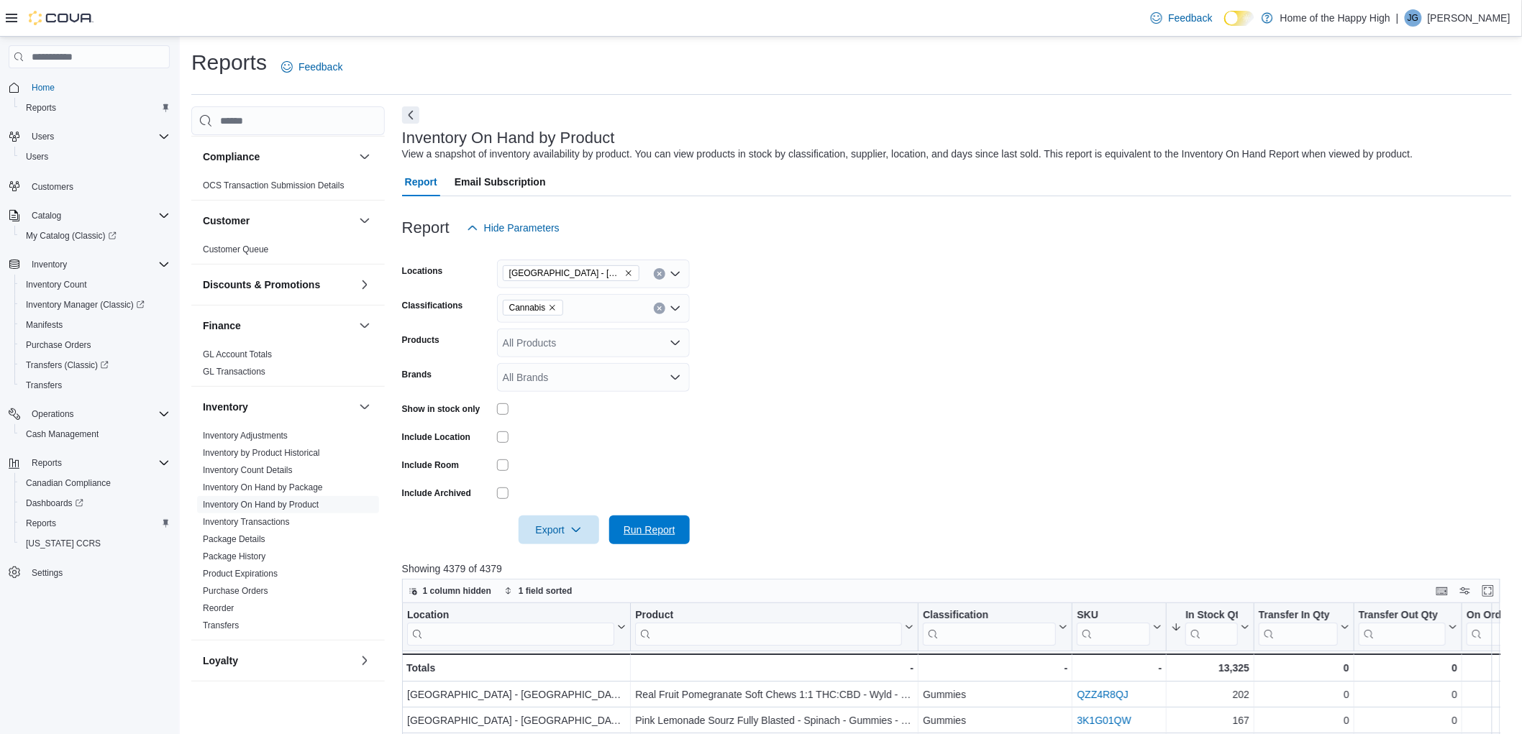
click at [670, 538] on span "Run Report" at bounding box center [649, 530] width 63 height 29
click at [1493, 664] on div "0" at bounding box center [1507, 667] width 83 height 17
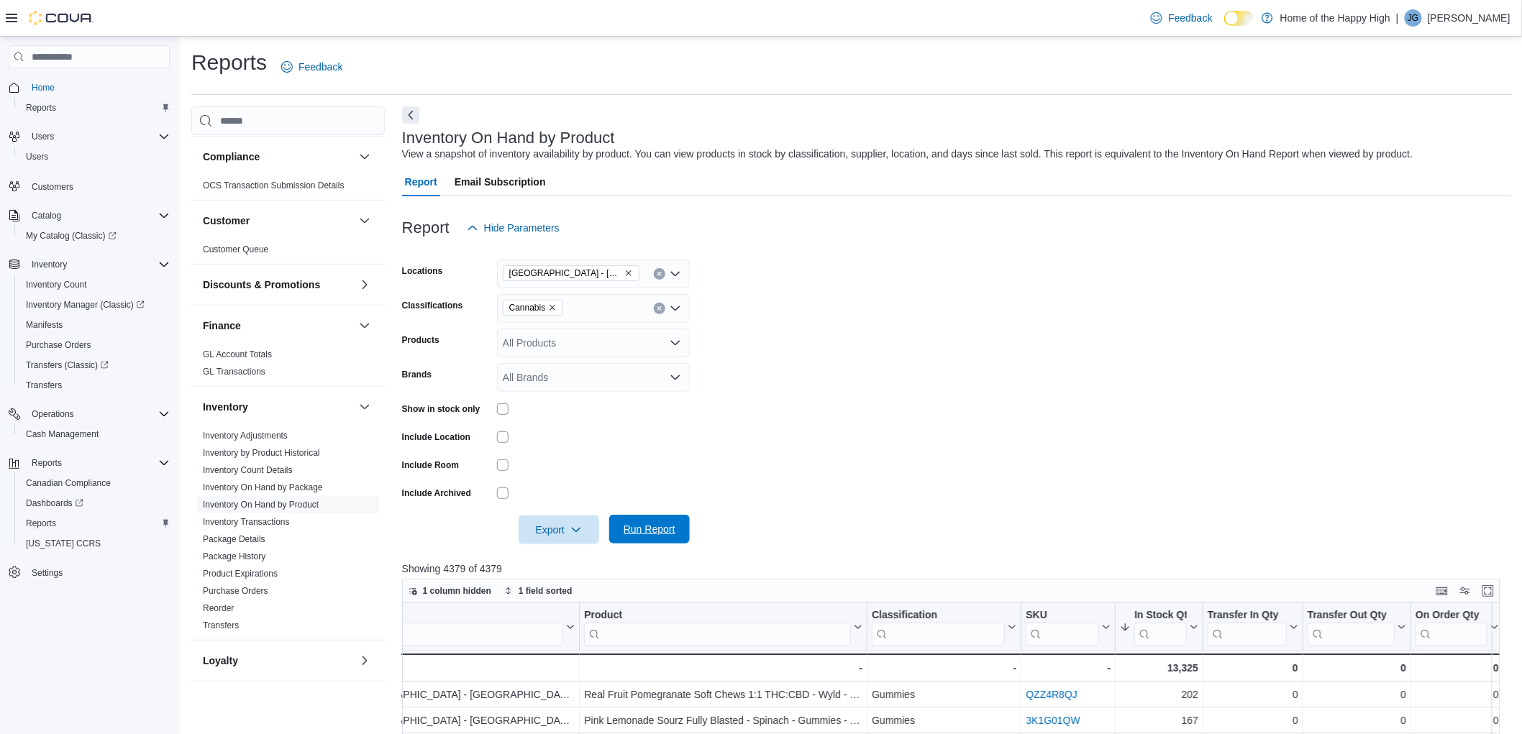
click at [675, 533] on span "Run Report" at bounding box center [649, 529] width 63 height 29
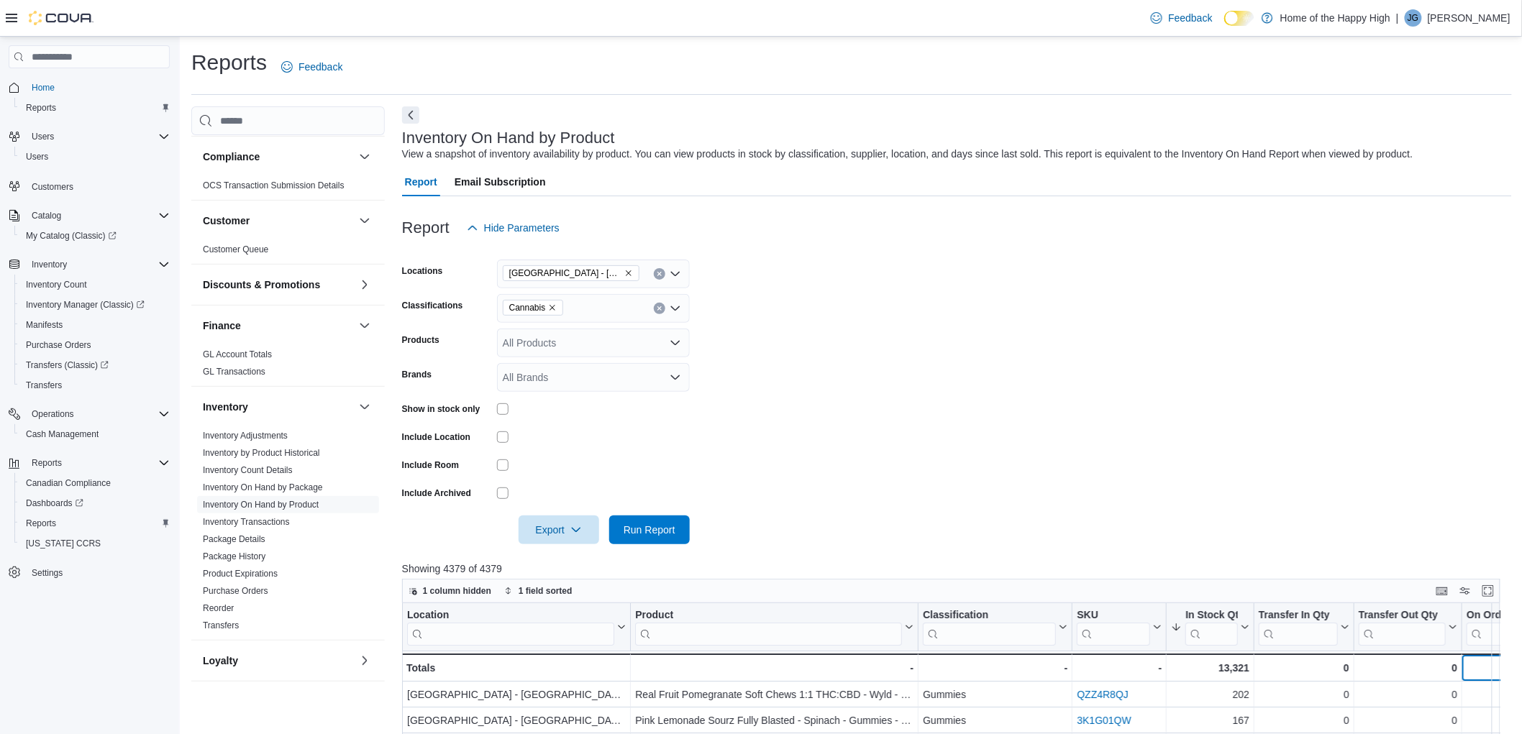
click at [1476, 662] on div "0" at bounding box center [1507, 667] width 83 height 17
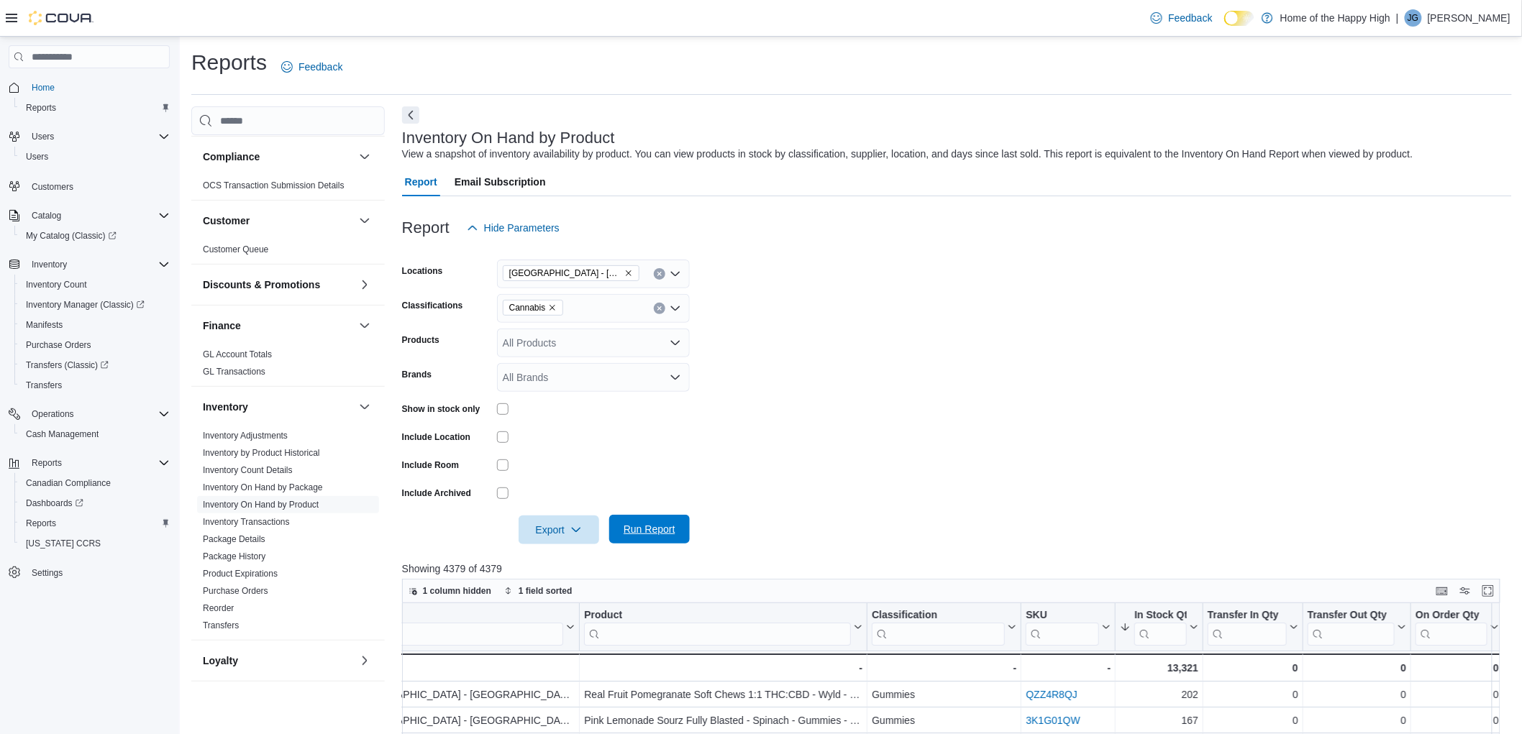
click at [657, 528] on span "Run Report" at bounding box center [649, 529] width 52 height 14
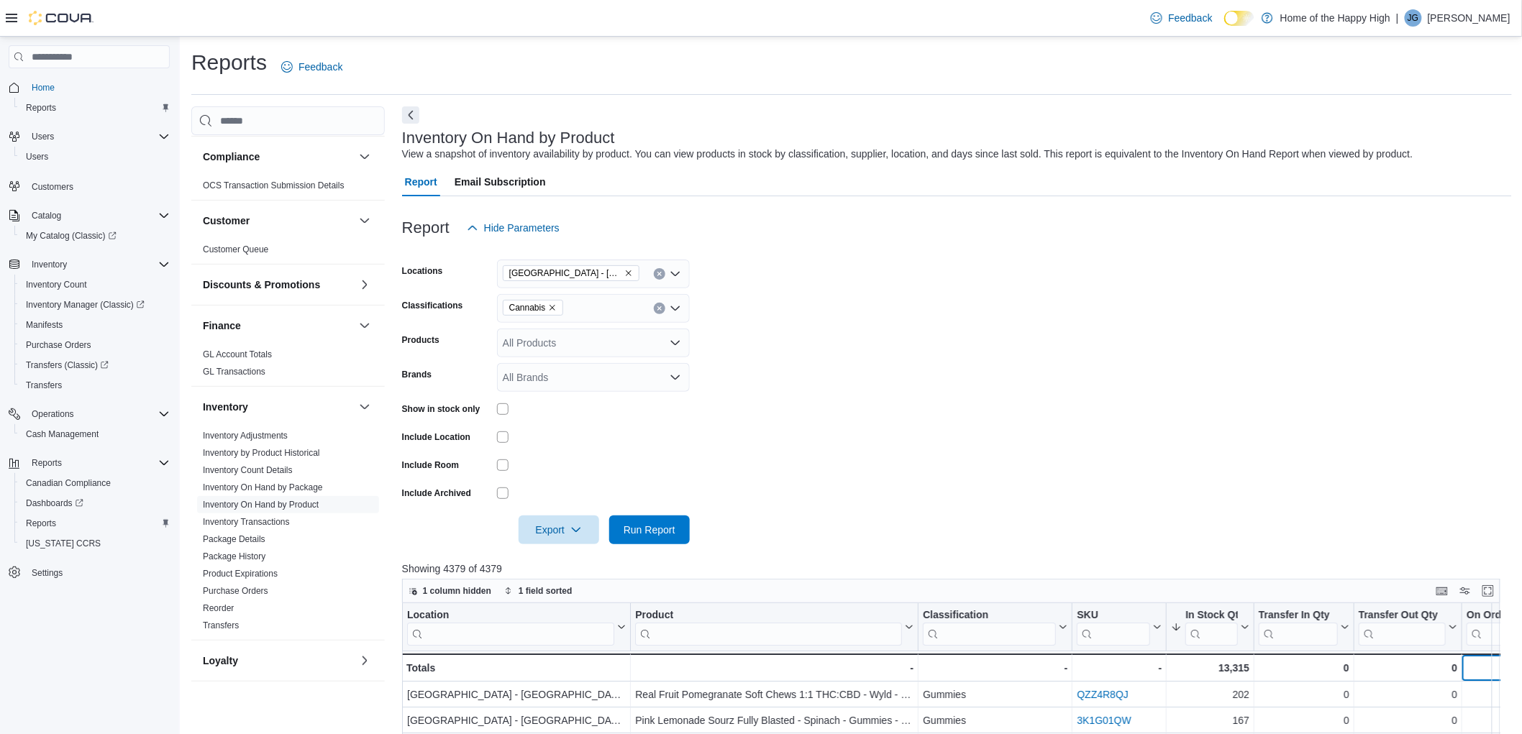
click at [1476, 667] on div "0" at bounding box center [1507, 667] width 83 height 17
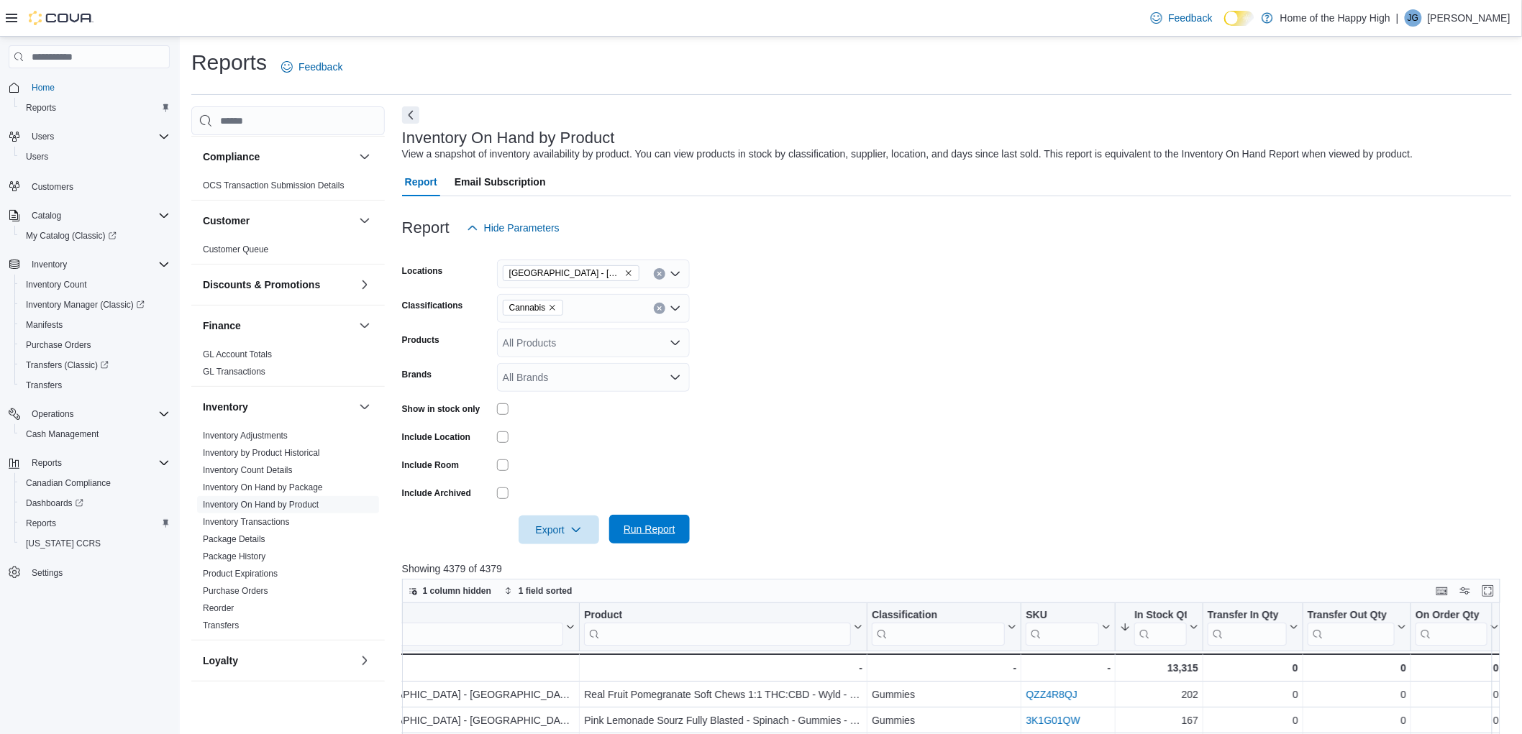
click at [672, 542] on span "Run Report" at bounding box center [649, 529] width 63 height 29
click at [1464, 665] on div "0" at bounding box center [1456, 667] width 83 height 17
click at [657, 526] on span "Run Report" at bounding box center [649, 529] width 52 height 14
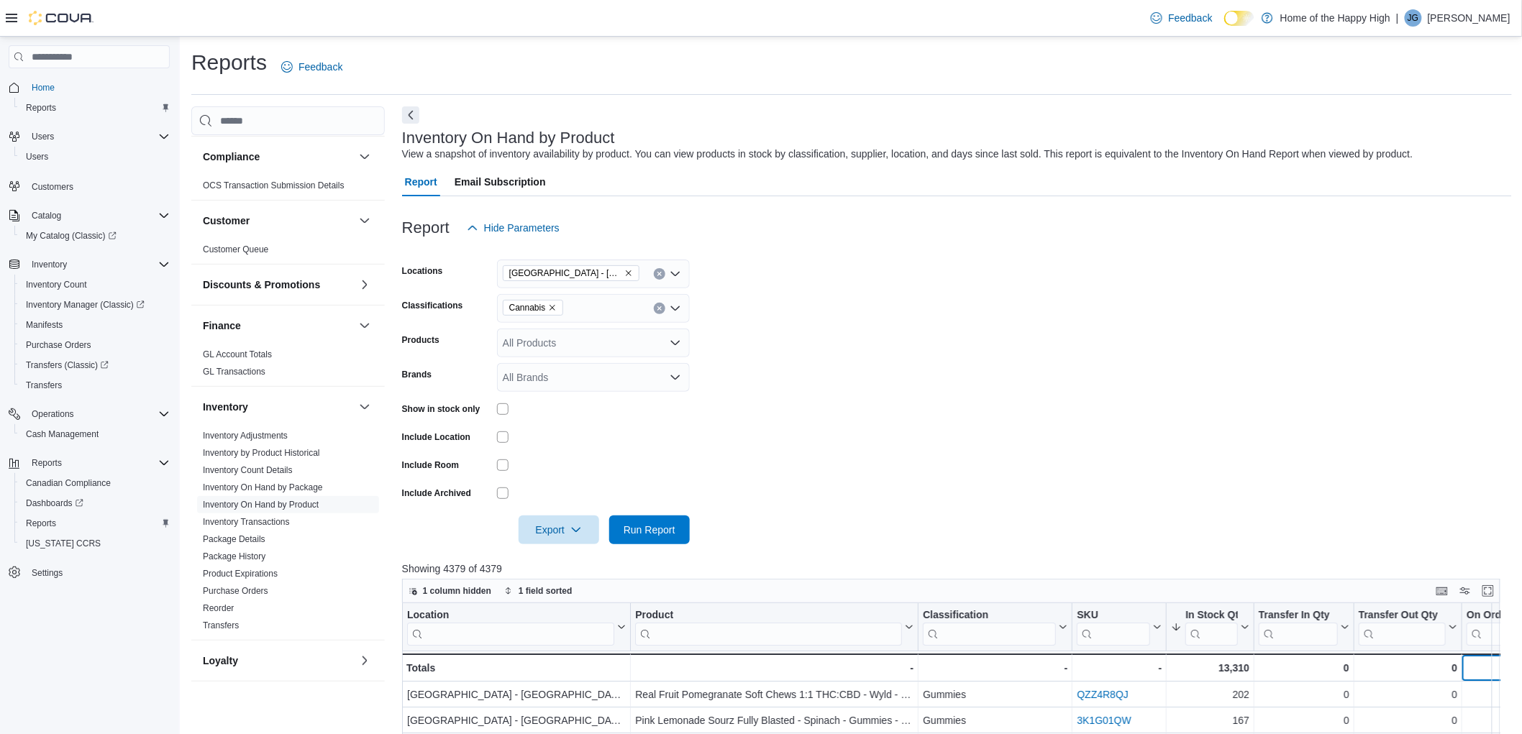
click at [1471, 671] on div "0" at bounding box center [1507, 667] width 83 height 17
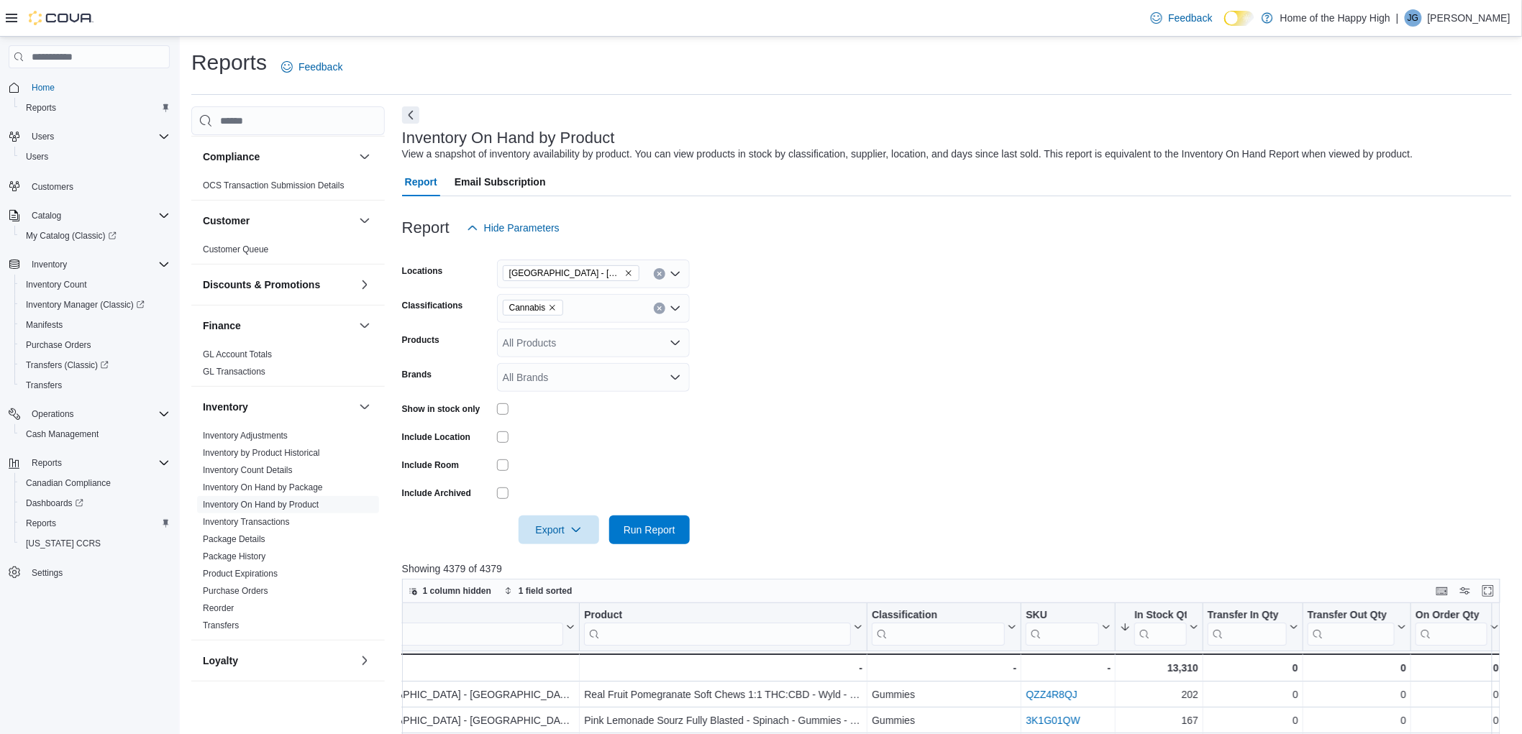
click at [607, 525] on div "Export Run Report" at bounding box center [546, 530] width 288 height 29
click at [652, 556] on div at bounding box center [957, 552] width 1110 height 17
click at [642, 542] on span "Run Report" at bounding box center [649, 529] width 63 height 29
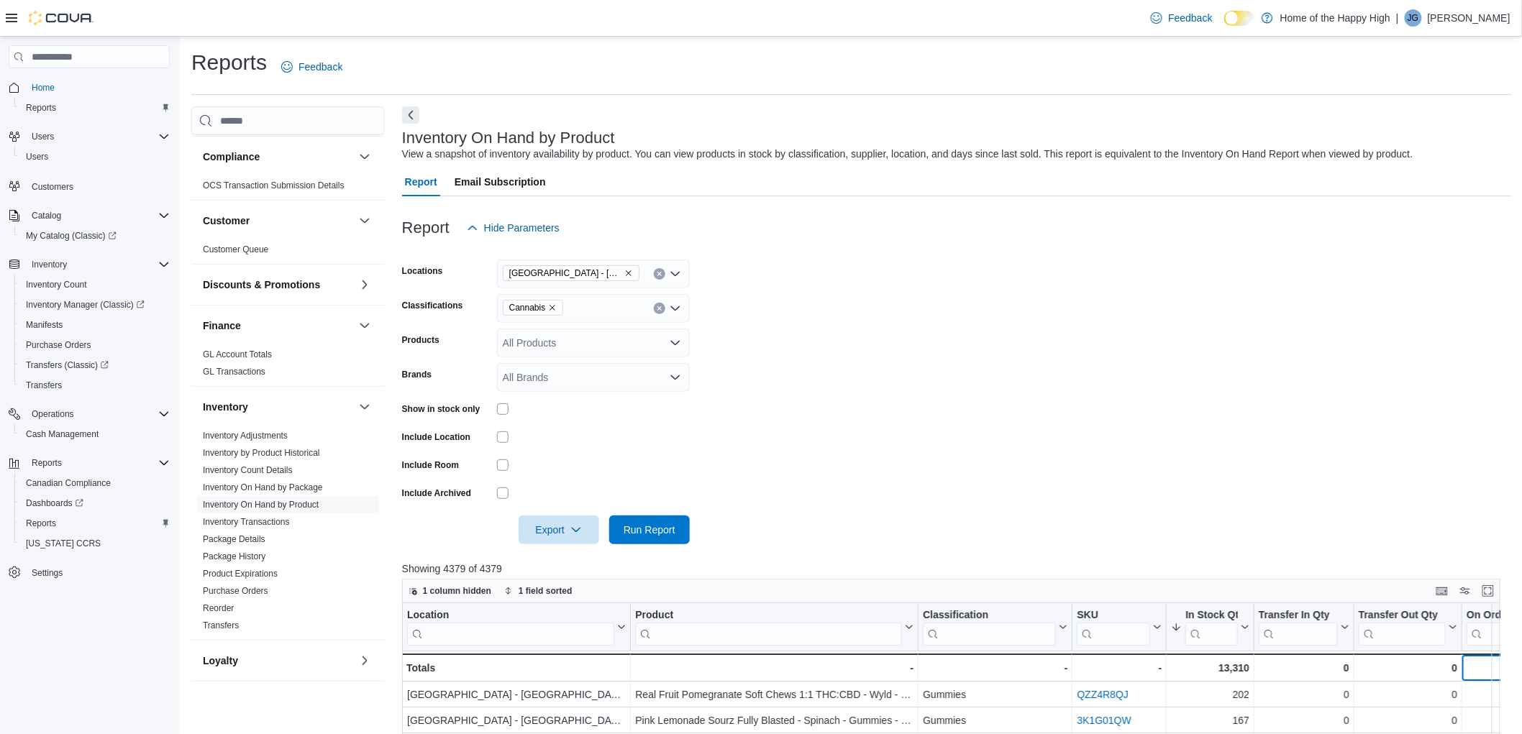
click at [1484, 657] on div "0 - On Order Qty, column 8, row 51" at bounding box center [1508, 668] width 93 height 28
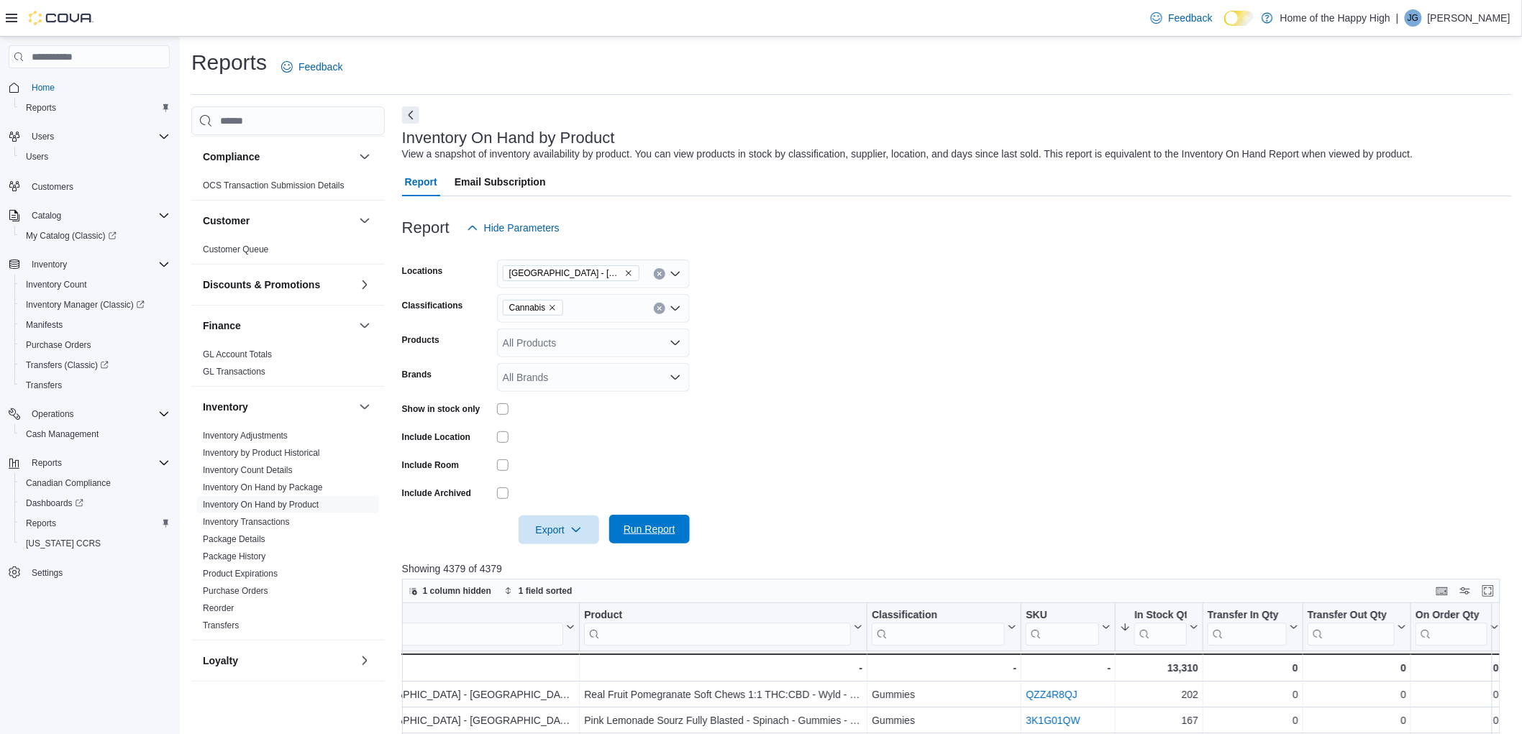
click at [629, 534] on span "Run Report" at bounding box center [649, 529] width 52 height 14
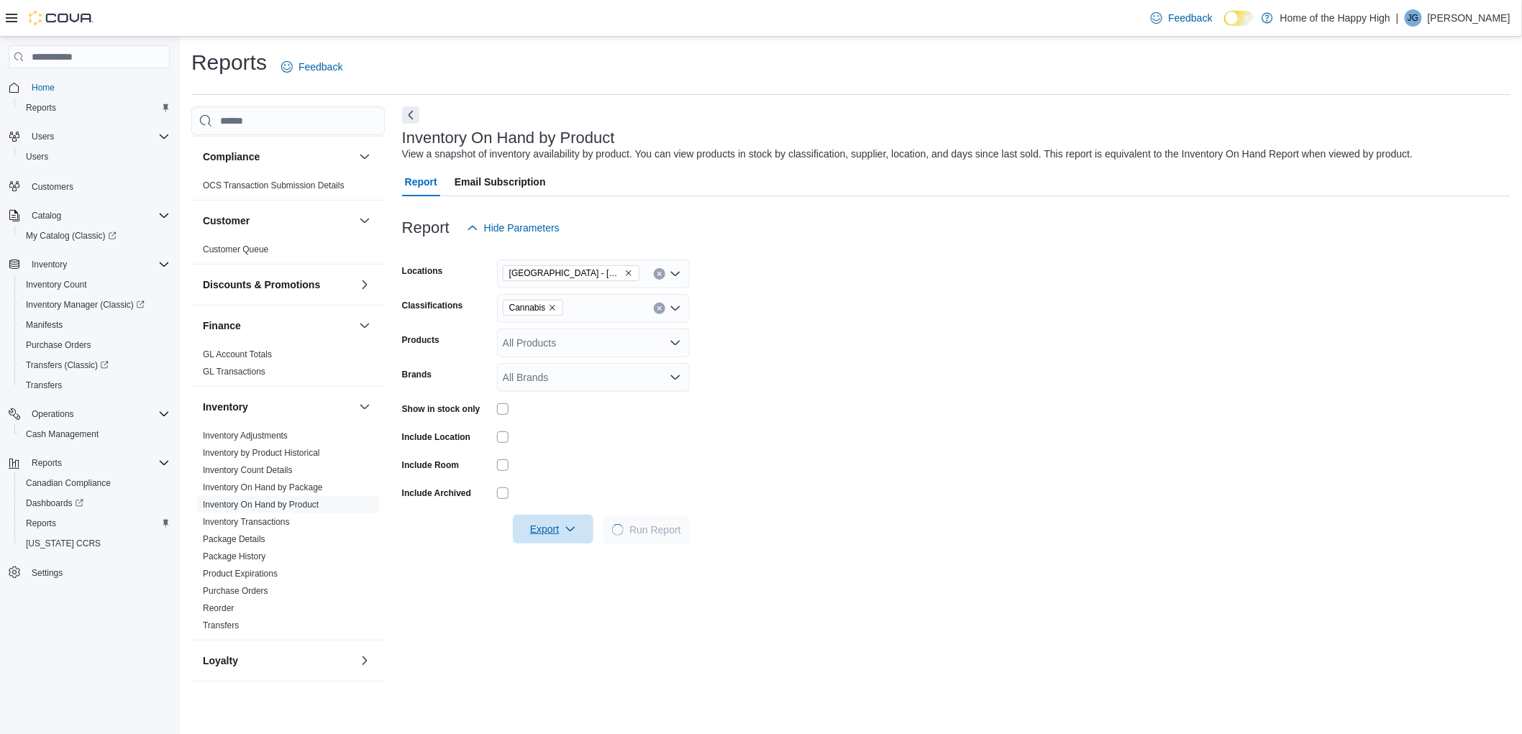
click at [576, 533] on icon "button" at bounding box center [571, 530] width 12 height 12
click at [561, 551] on button "Export to Excel" at bounding box center [555, 558] width 82 height 29
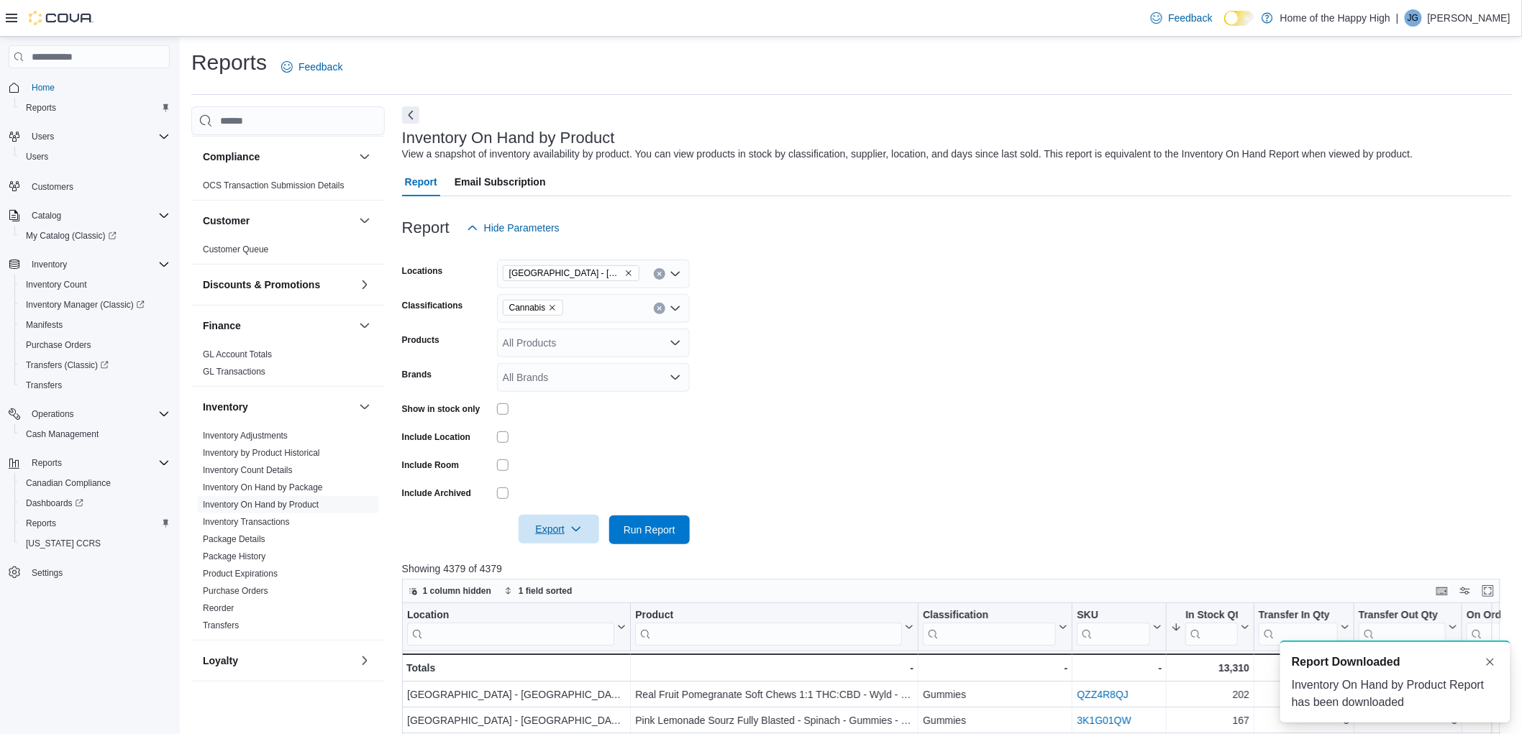
scroll to position [0, 0]
click at [641, 518] on span "Run Report" at bounding box center [649, 529] width 63 height 29
click at [645, 509] on div at bounding box center [957, 510] width 1110 height 12
click at [649, 514] on div at bounding box center [957, 510] width 1110 height 12
click at [654, 519] on span "Run Report" at bounding box center [649, 529] width 63 height 29
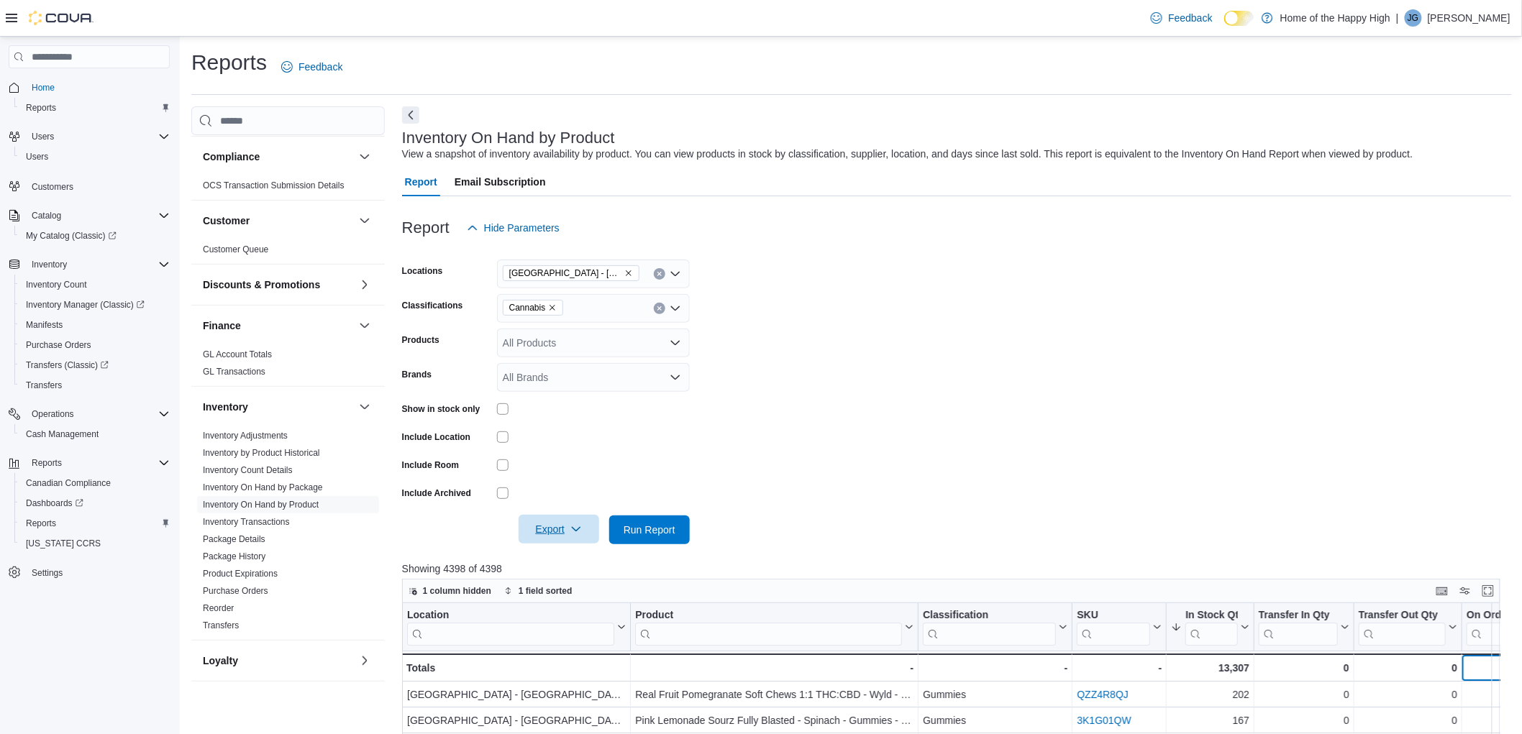
click at [1503, 671] on div "2,866 - On Order Qty, column 8, row 51" at bounding box center [1508, 668] width 93 height 28
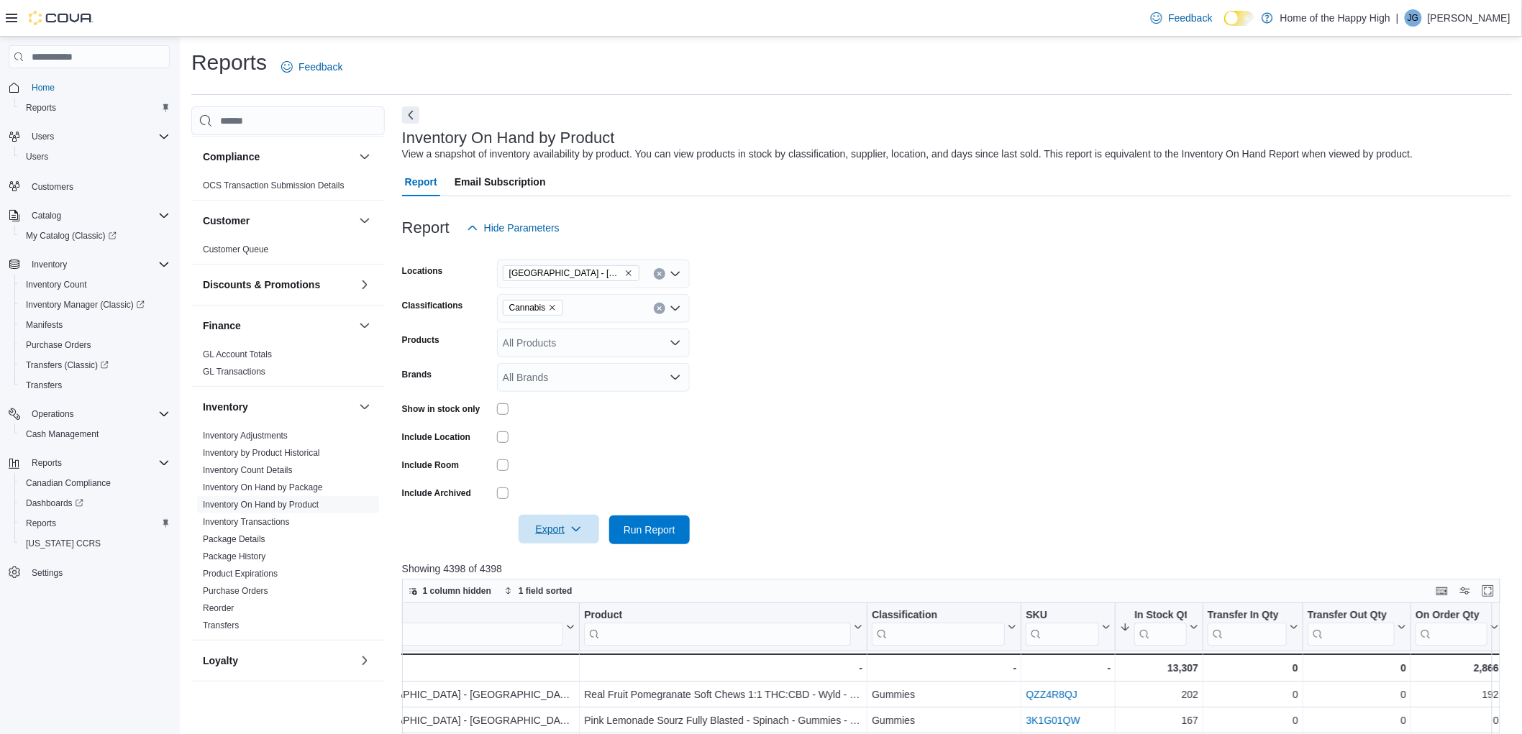
click at [626, 526] on span "Run Report" at bounding box center [649, 529] width 52 height 14
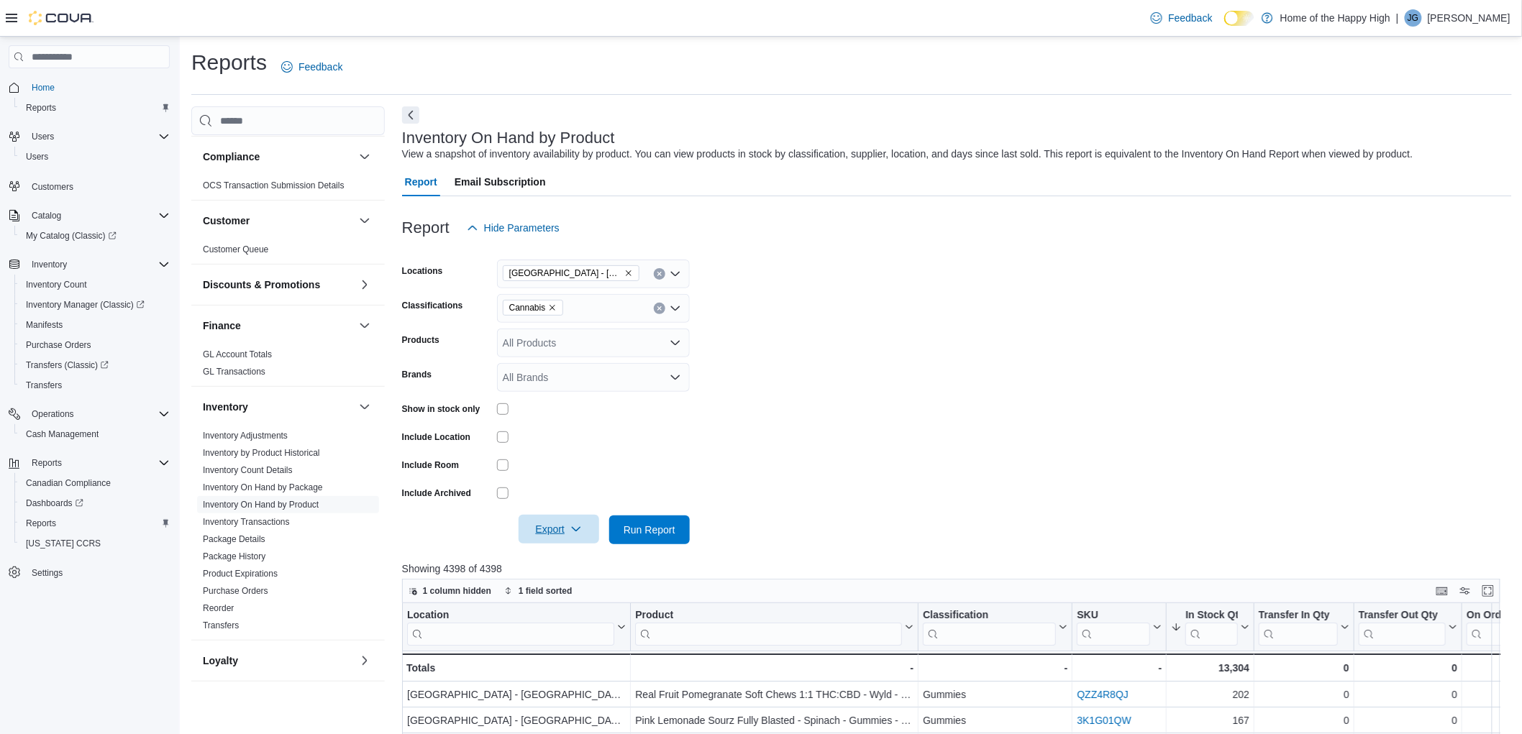
click at [1485, 672] on div "2,866" at bounding box center [1507, 667] width 83 height 17
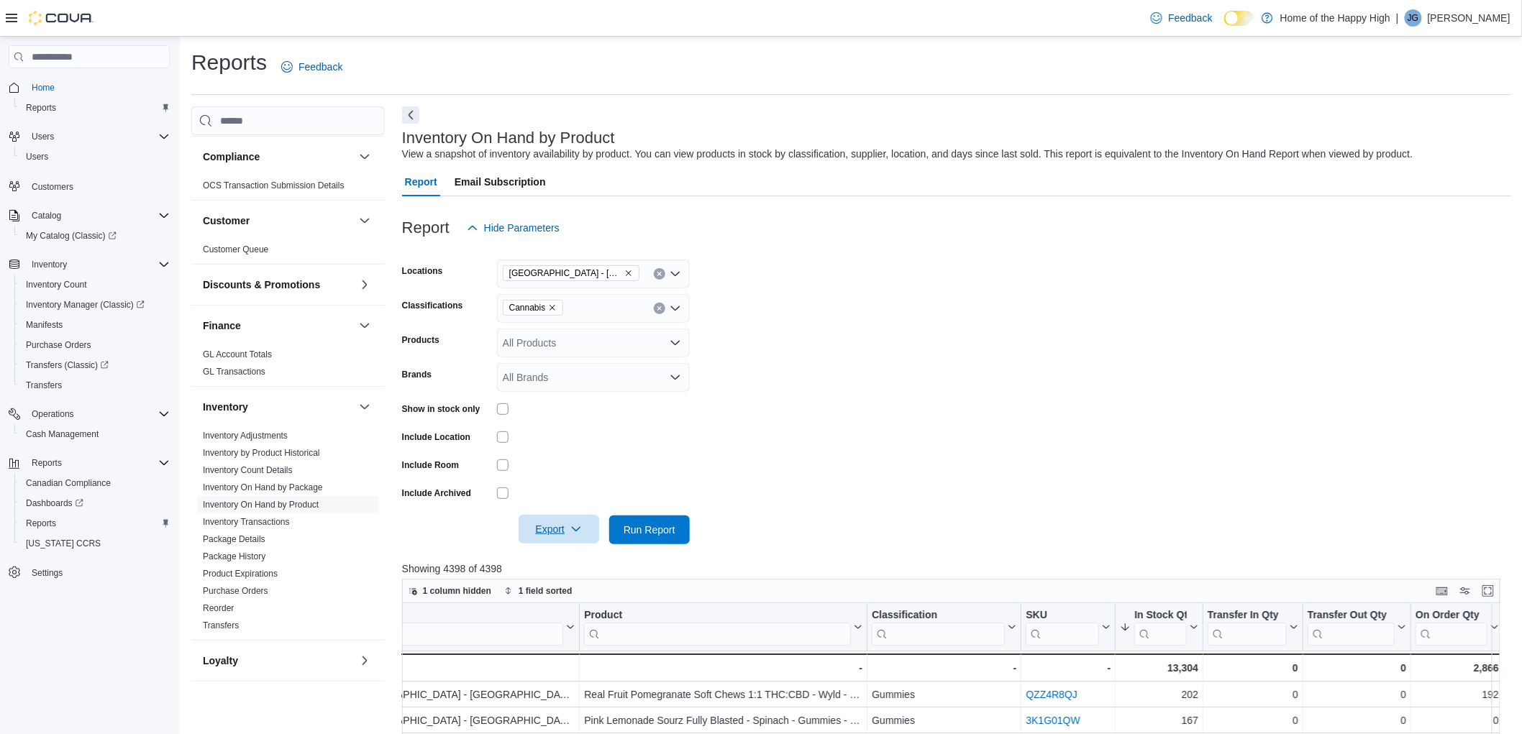
click at [538, 526] on span "Export" at bounding box center [558, 529] width 63 height 29
click at [572, 553] on span "Export to Excel" at bounding box center [561, 559] width 65 height 12
click at [660, 523] on span "Run Report" at bounding box center [649, 529] width 52 height 14
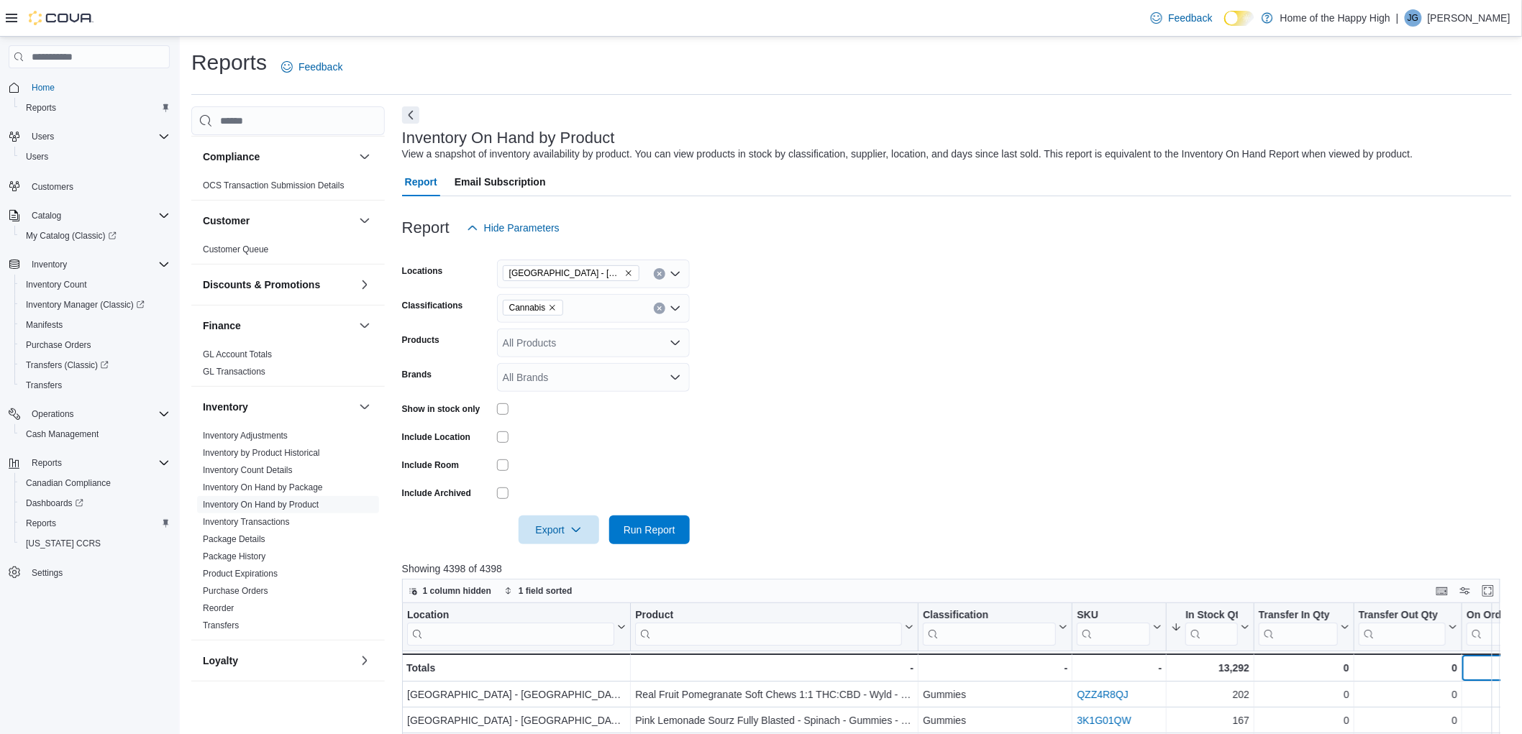
click at [1481, 657] on div "2,866 - On Order Qty, column 8, row 51" at bounding box center [1508, 668] width 93 height 28
